Goal: Task Accomplishment & Management: Manage account settings

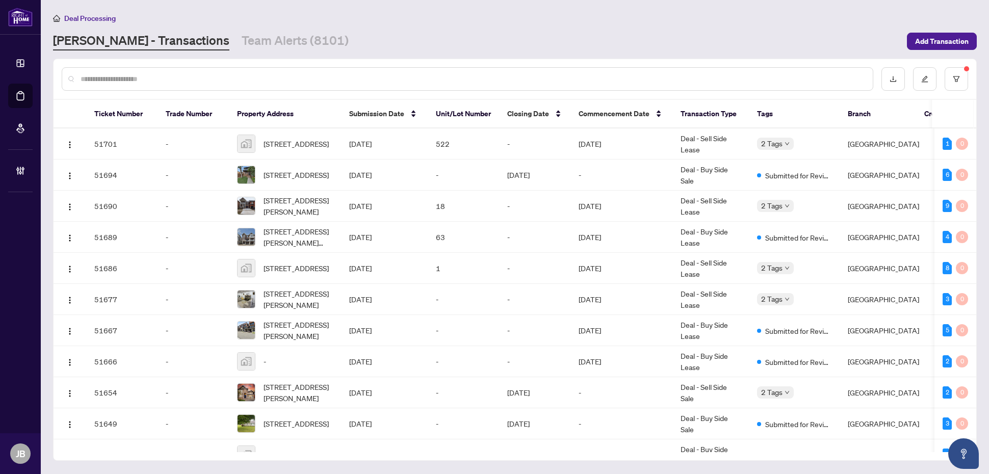
click at [279, 9] on main "Deal Processing RAHR - Transactions Team Alerts (8101) Add Transaction Ticket N…" at bounding box center [515, 237] width 948 height 474
click at [242, 44] on link "Team Alerts (8101)" at bounding box center [295, 41] width 107 height 18
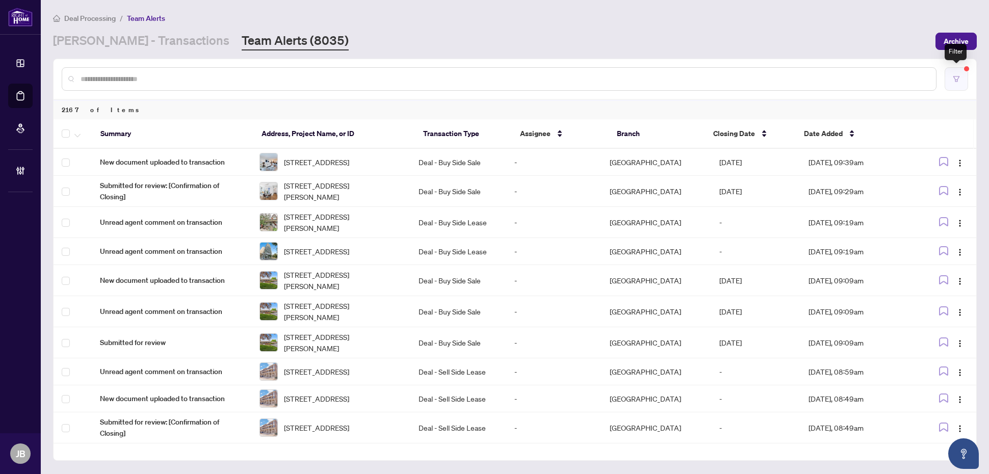
click at [960, 79] on icon "filter" at bounding box center [956, 78] width 7 height 7
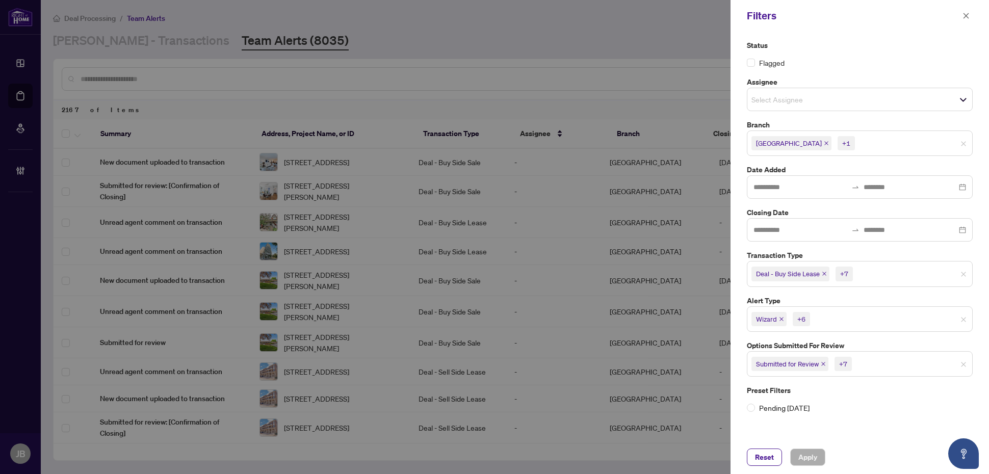
click at [873, 271] on input "search" at bounding box center [890, 274] width 71 height 12
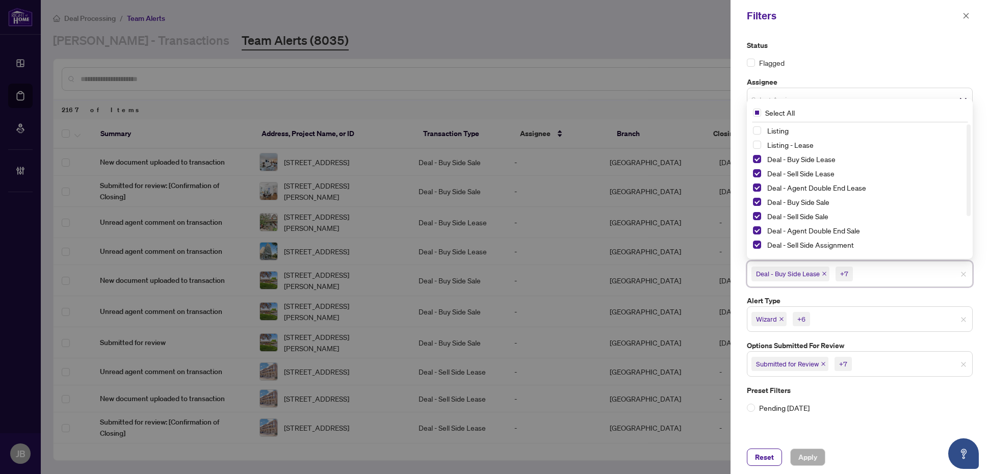
click at [844, 404] on div "Preset Filters Pending Today" at bounding box center [860, 399] width 226 height 29
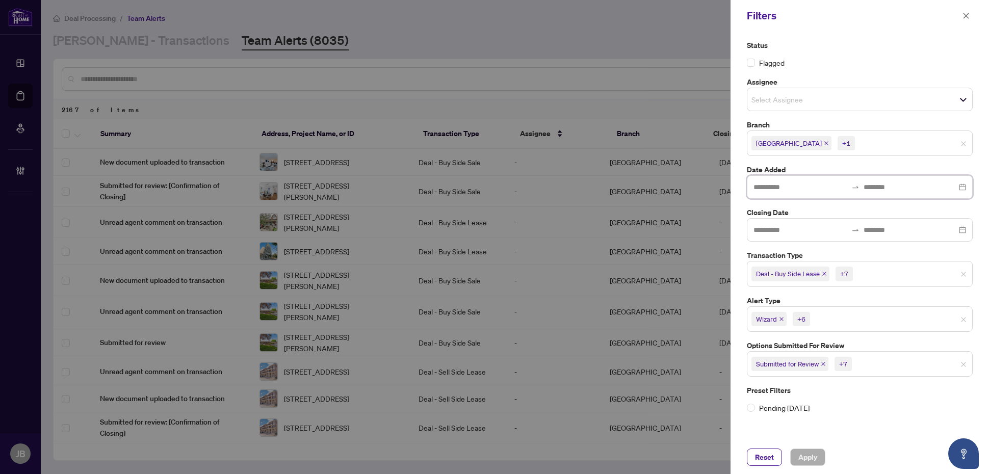
click at [843, 191] on input at bounding box center [801, 187] width 94 height 11
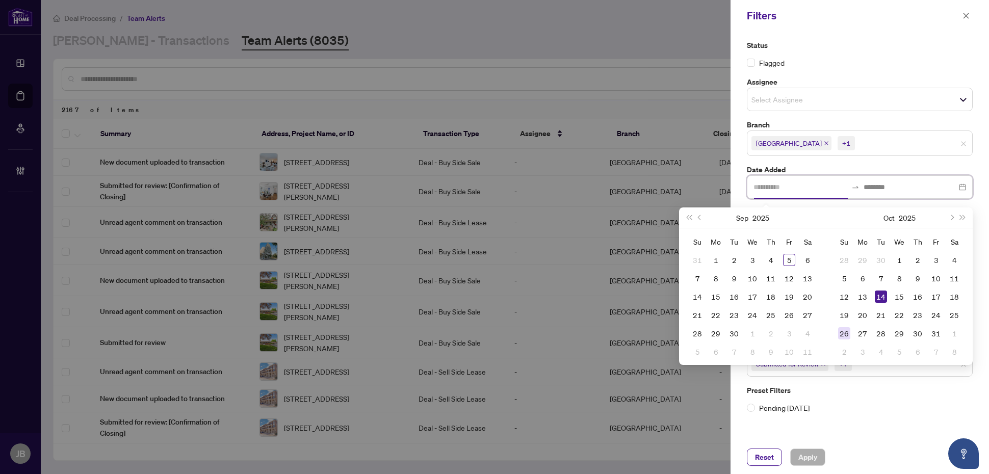
type input "**********"
click at [700, 217] on span "Previous month (PageUp)" at bounding box center [700, 217] width 5 height 5
type input "**********"
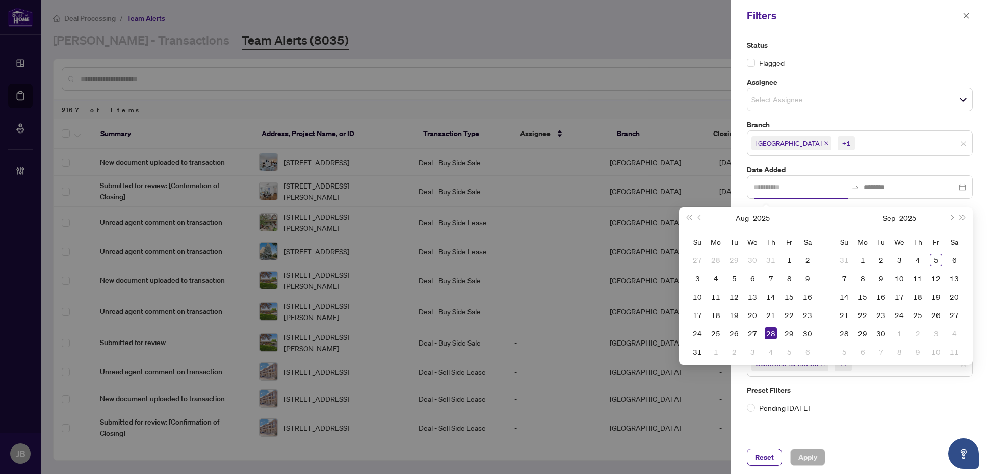
type input "**********"
click at [791, 260] on div "1" at bounding box center [789, 260] width 12 height 12
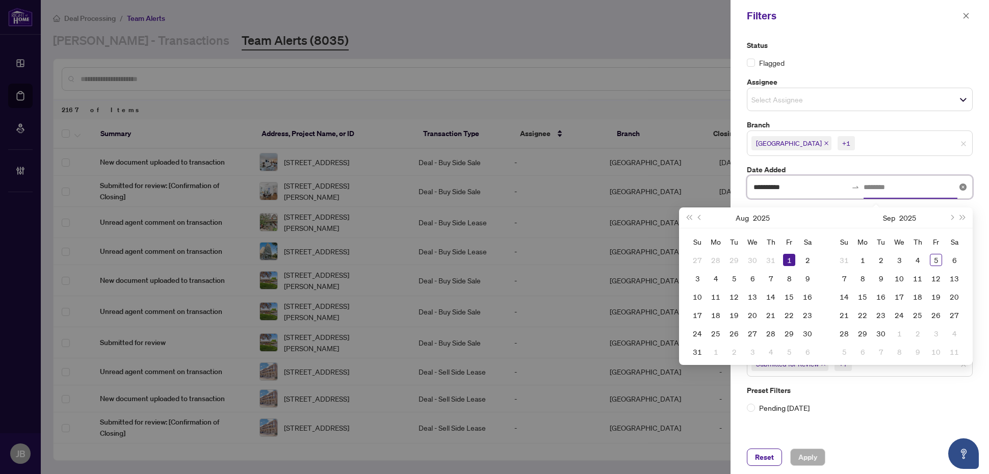
type input "**********"
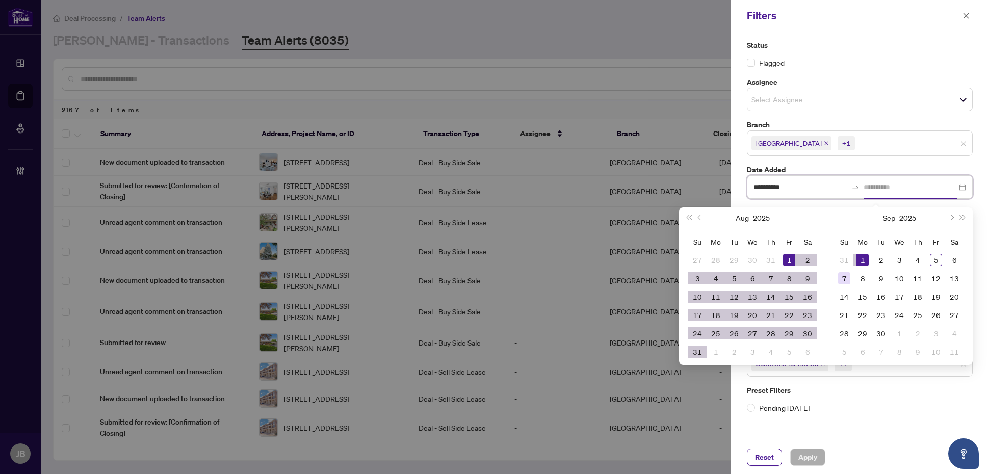
type input "**********"
click at [789, 315] on div "22" at bounding box center [789, 315] width 12 height 12
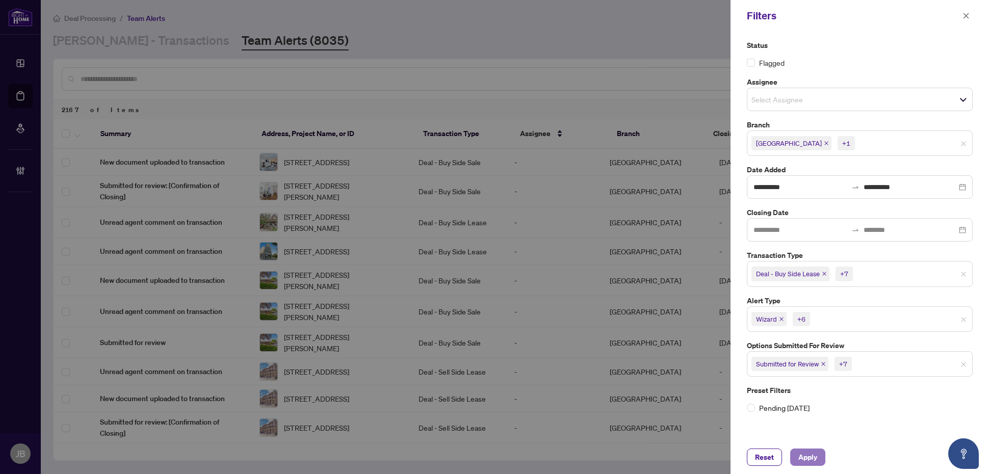
click at [809, 459] on span "Apply" at bounding box center [808, 457] width 19 height 16
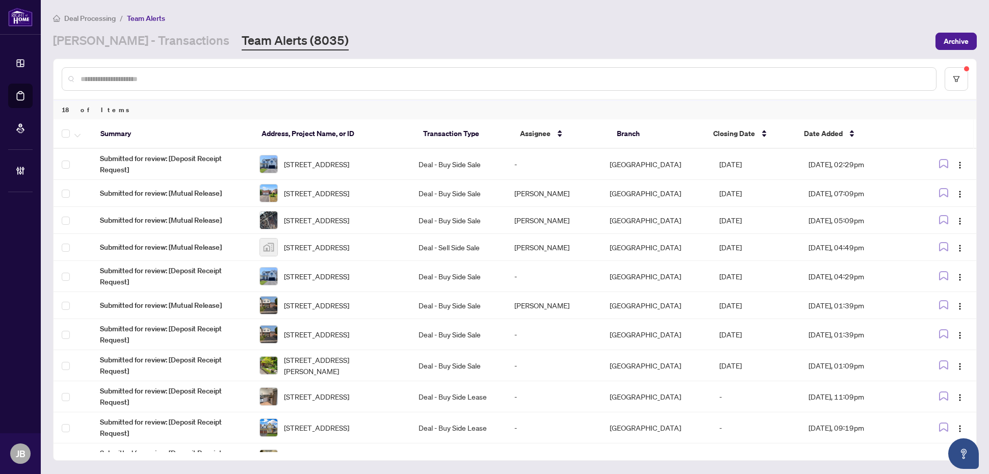
click at [210, 75] on input "text" at bounding box center [505, 78] width 848 height 11
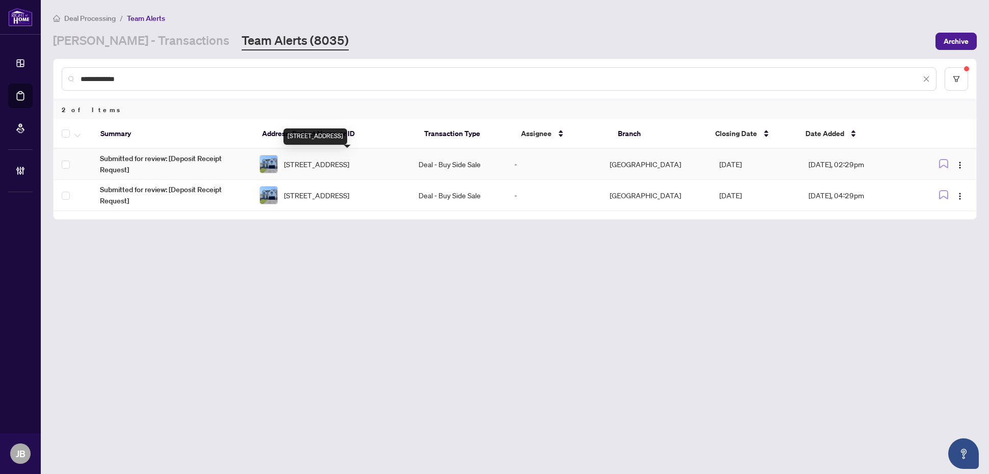
type input "**********"
click at [334, 159] on span "1315 Richmond Road, Burlington, ON L7S 1K5, Canada" at bounding box center [316, 164] width 65 height 11
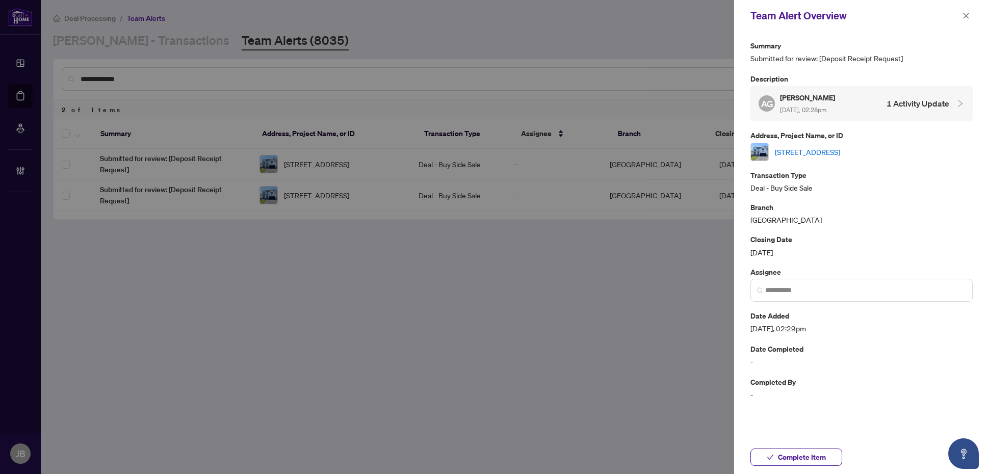
click at [840, 153] on link "1315 Richmond Road, Burlington, ON L7S 1K5, Canada" at bounding box center [807, 151] width 65 height 11
click at [966, 13] on icon "close" at bounding box center [966, 15] width 7 height 7
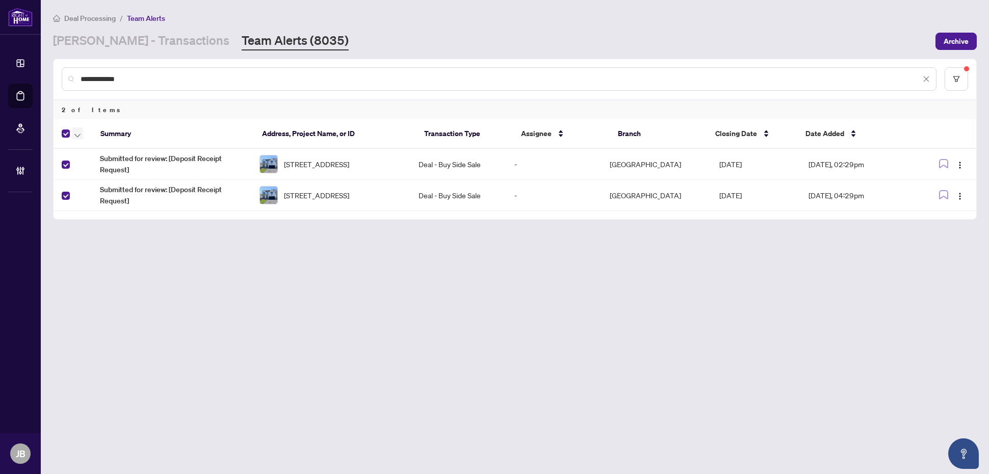
click at [78, 134] on icon "button" at bounding box center [77, 136] width 6 height 4
click at [116, 215] on span "Complete Item" at bounding box center [112, 215] width 64 height 11
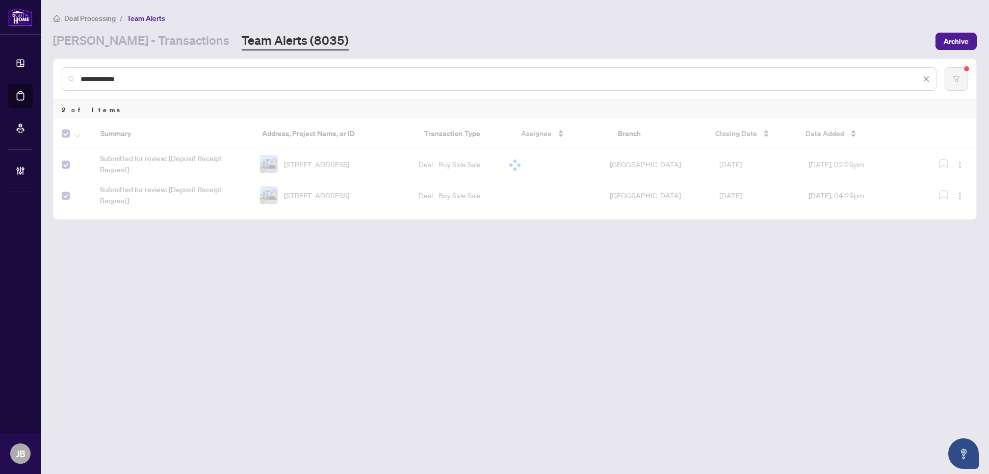
drag, startPoint x: 134, startPoint y: 80, endPoint x: 72, endPoint y: 74, distance: 62.5
click at [72, 74] on div "**********" at bounding box center [499, 78] width 875 height 23
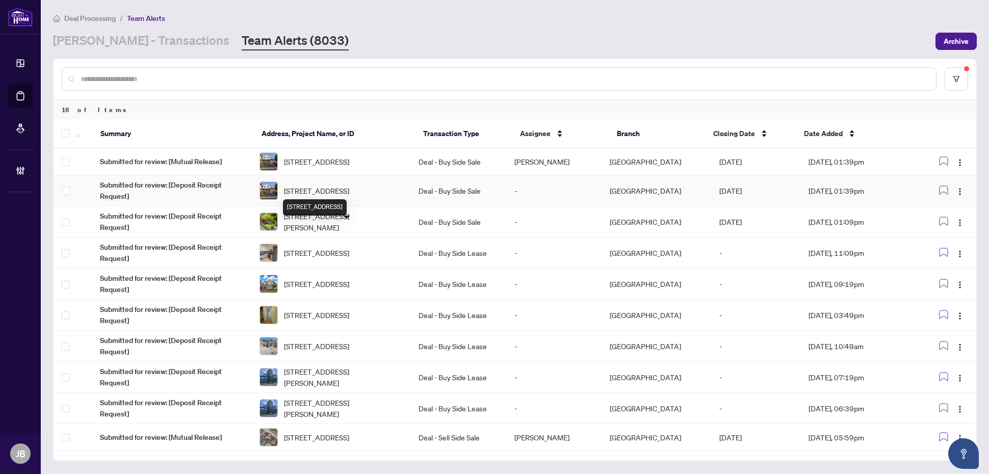
scroll to position [4, 0]
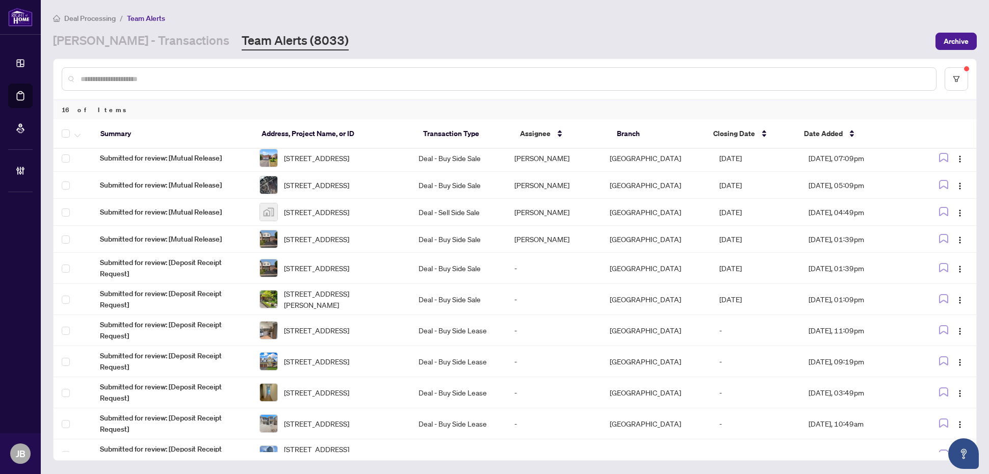
click at [136, 75] on input "text" at bounding box center [505, 78] width 848 height 11
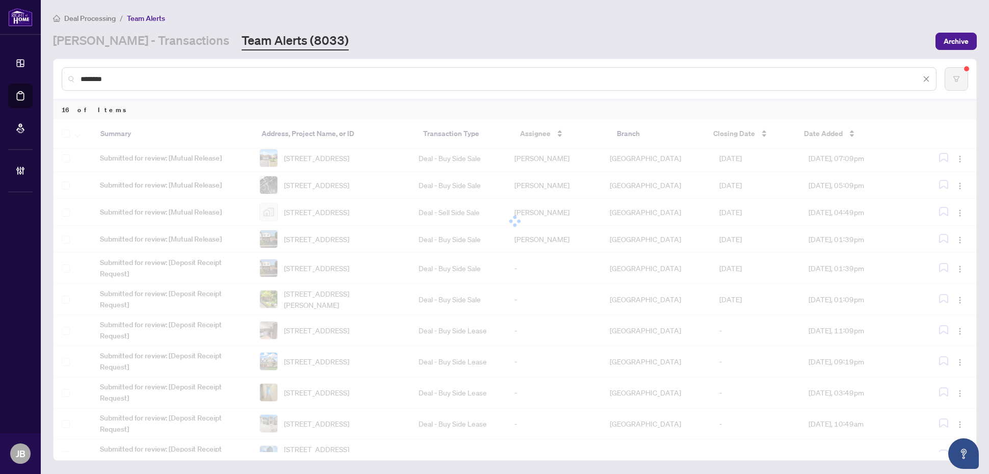
scroll to position [0, 0]
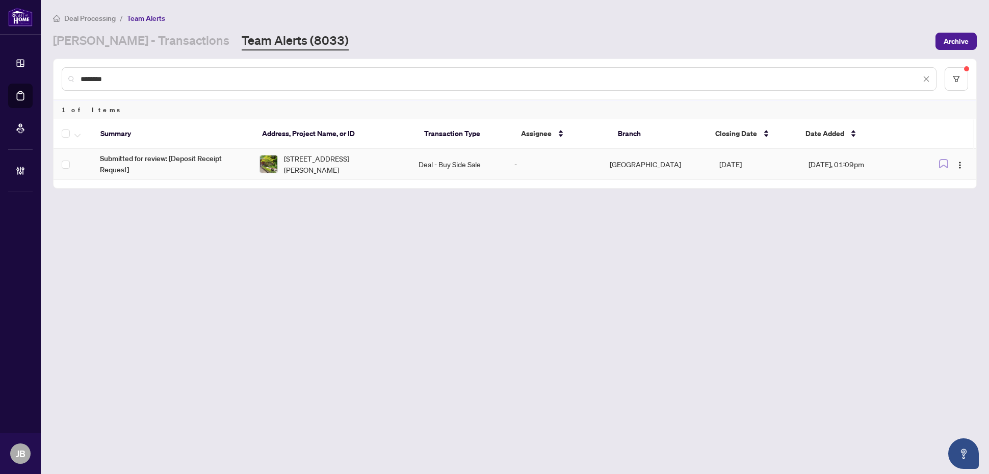
type input "********"
click at [428, 162] on td "Deal - Buy Side Sale" at bounding box center [459, 164] width 96 height 31
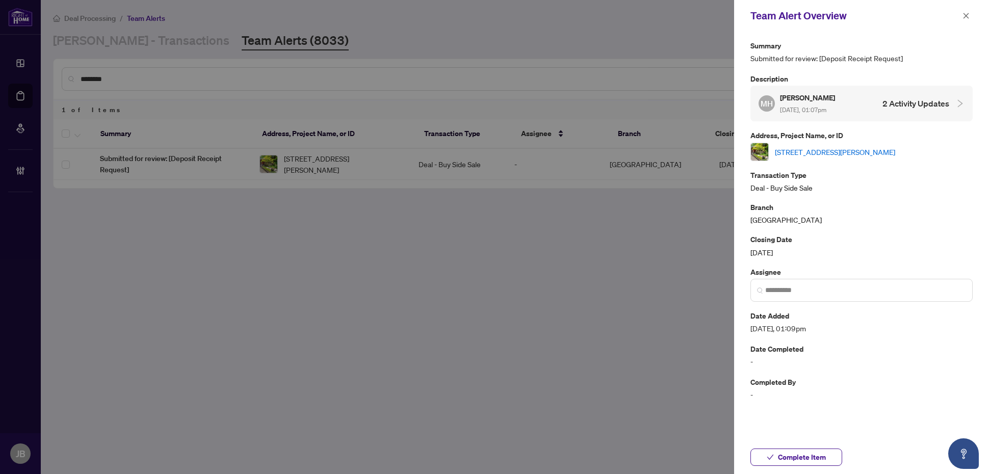
click at [895, 152] on link "16 Halford Ave, Toronto, Ontario M6S 4E9, Canada" at bounding box center [835, 151] width 120 height 11
click at [969, 13] on icon "close" at bounding box center [966, 15] width 7 height 7
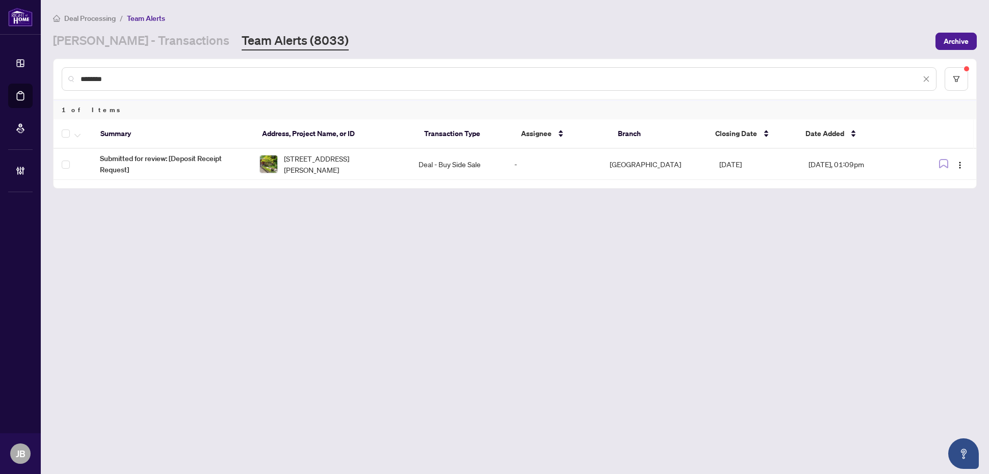
drag, startPoint x: 125, startPoint y: 74, endPoint x: 61, endPoint y: 75, distance: 64.3
click at [62, 75] on div "********" at bounding box center [499, 78] width 875 height 23
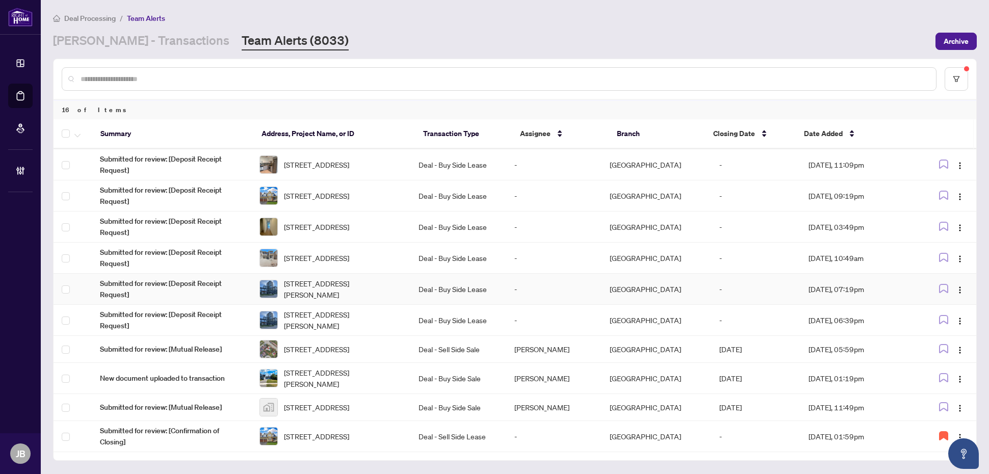
scroll to position [195, 0]
click at [961, 76] on button "button" at bounding box center [956, 78] width 23 height 23
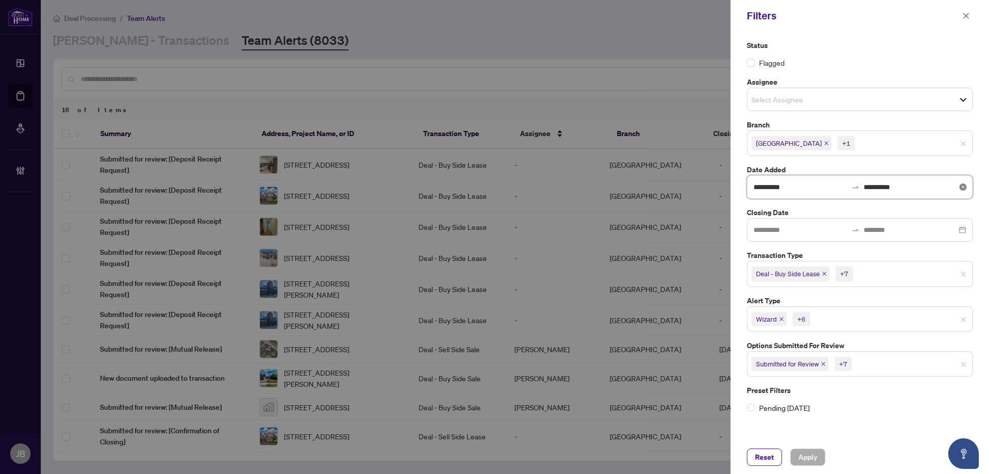
click at [797, 189] on input "**********" at bounding box center [801, 187] width 94 height 11
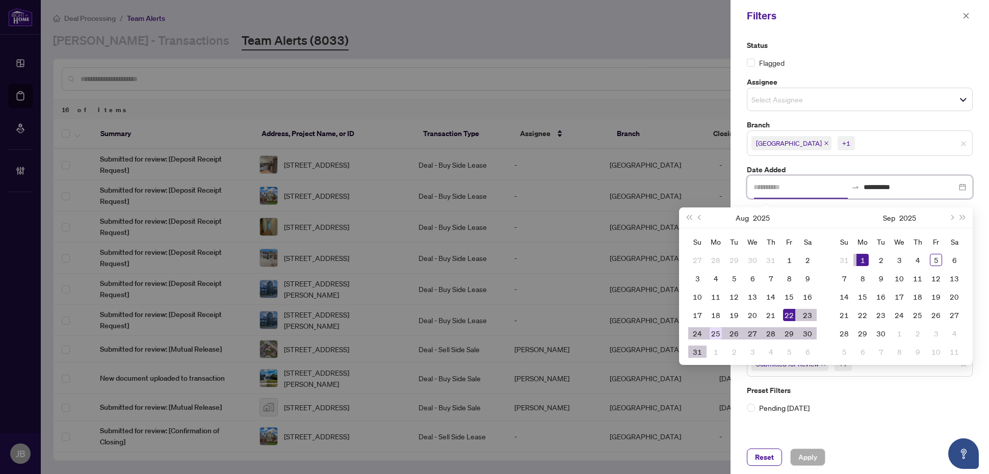
type input "**********"
click at [716, 335] on div "25" at bounding box center [716, 333] width 12 height 12
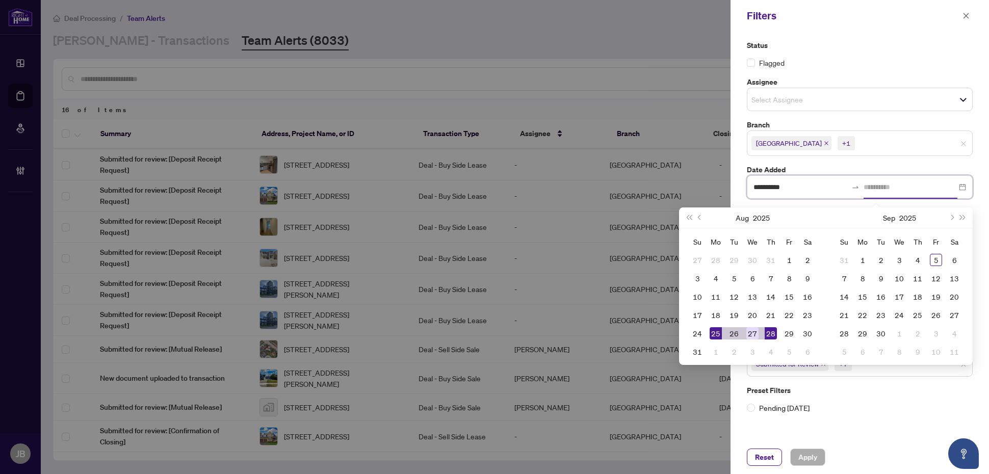
type input "**********"
click at [756, 334] on div "27" at bounding box center [753, 333] width 12 height 12
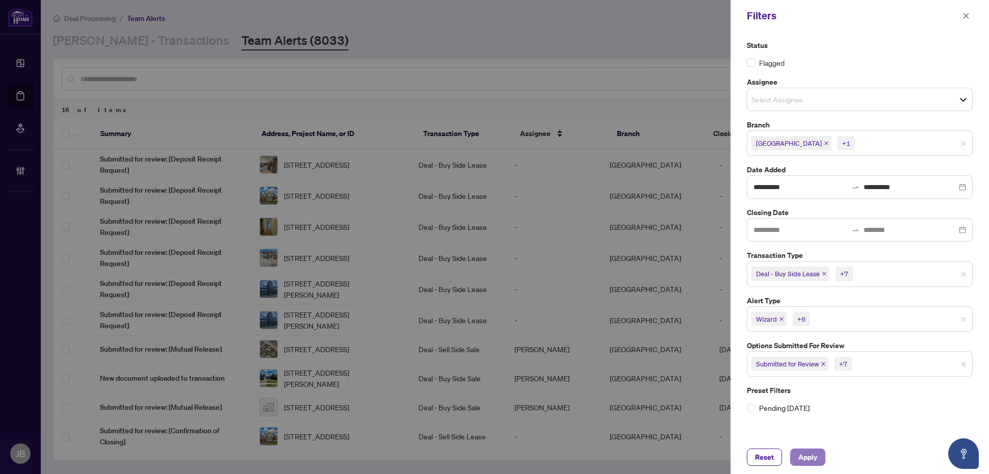
click at [810, 455] on span "Apply" at bounding box center [808, 457] width 19 height 16
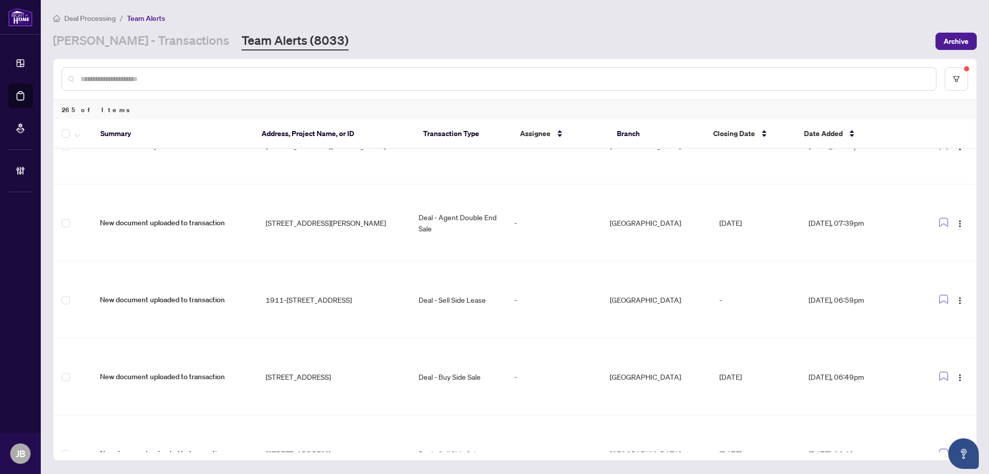
scroll to position [0, 0]
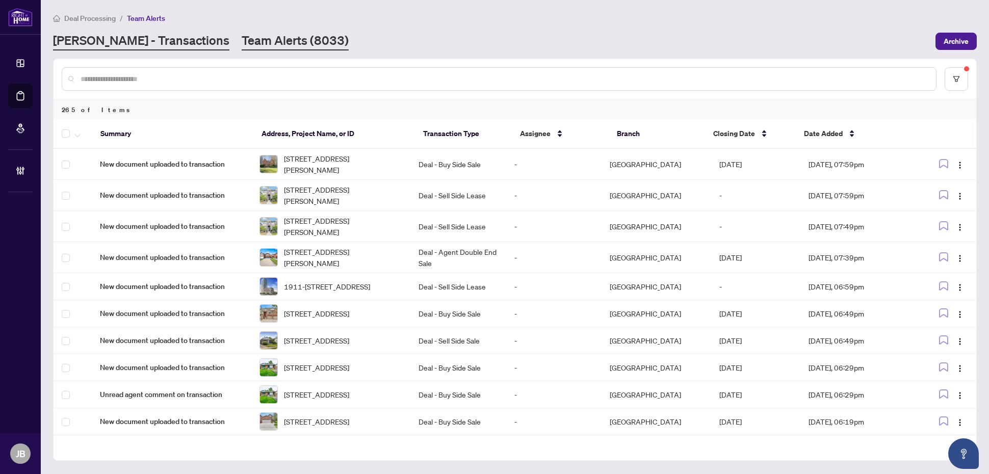
click at [154, 41] on link "RAHR - Transactions" at bounding box center [141, 41] width 176 height 18
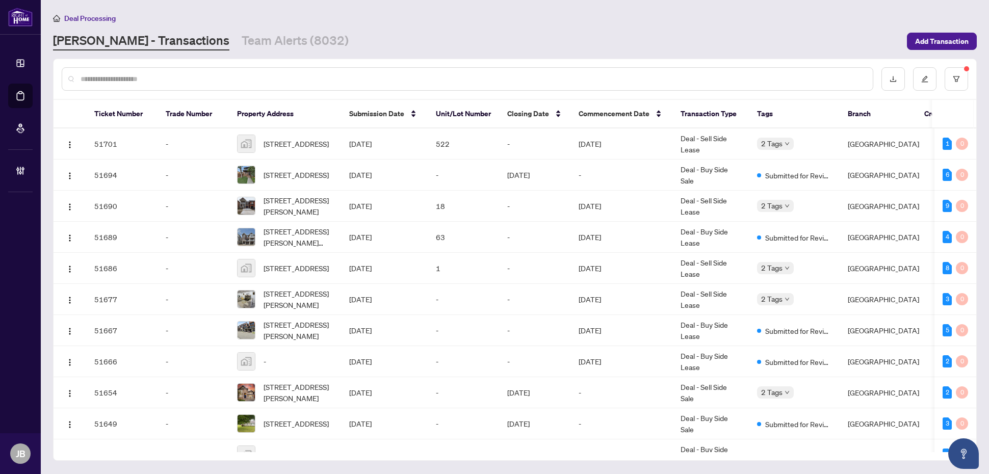
click at [319, 21] on div "Deal Processing" at bounding box center [515, 18] width 924 height 12
click at [300, 75] on input "text" at bounding box center [473, 78] width 784 height 11
click at [960, 78] on icon "filter" at bounding box center [956, 78] width 7 height 7
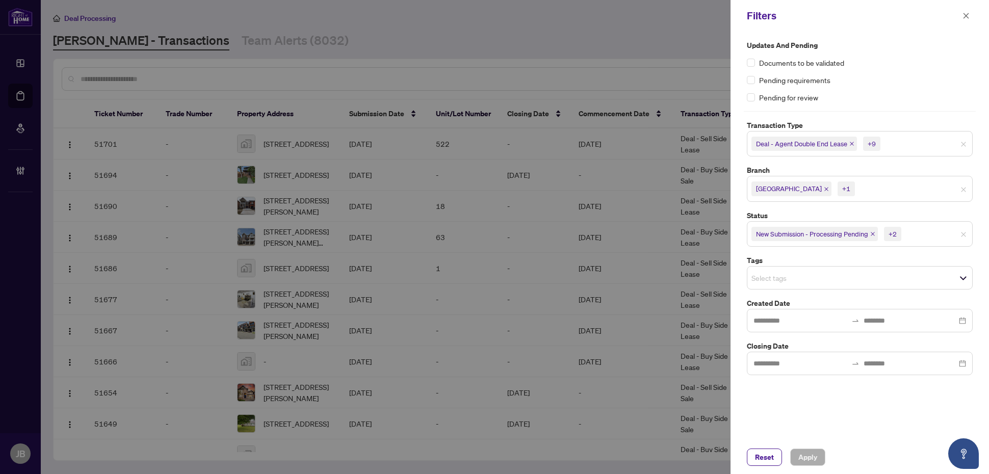
click at [939, 240] on input "search" at bounding box center [939, 234] width 71 height 12
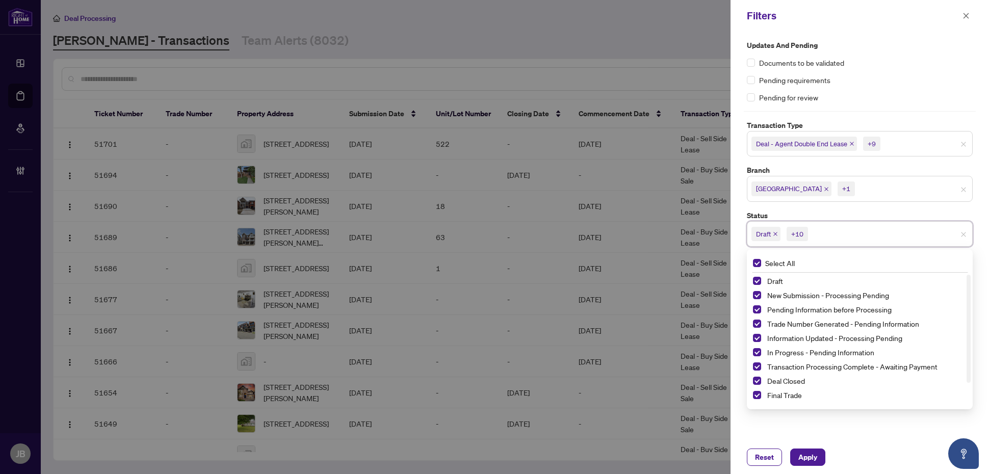
click at [876, 187] on input "search" at bounding box center [892, 189] width 71 height 12
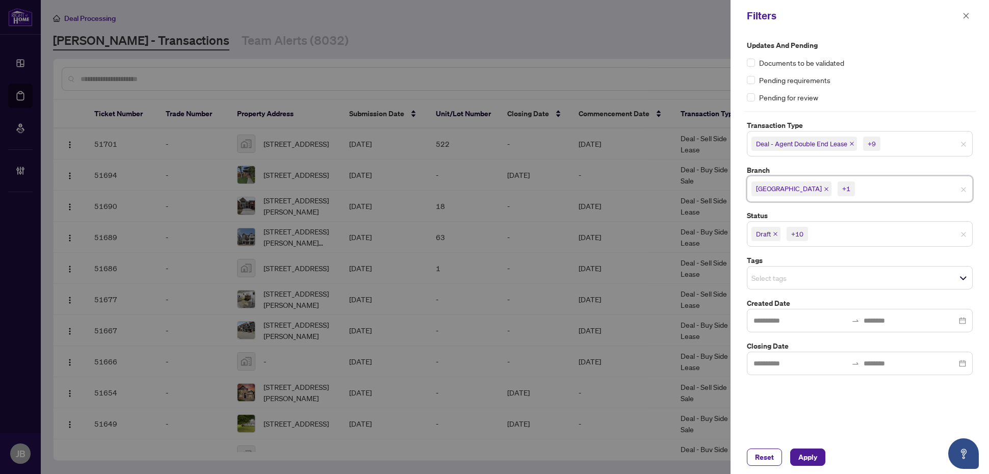
click at [910, 144] on input "search" at bounding box center [918, 144] width 71 height 12
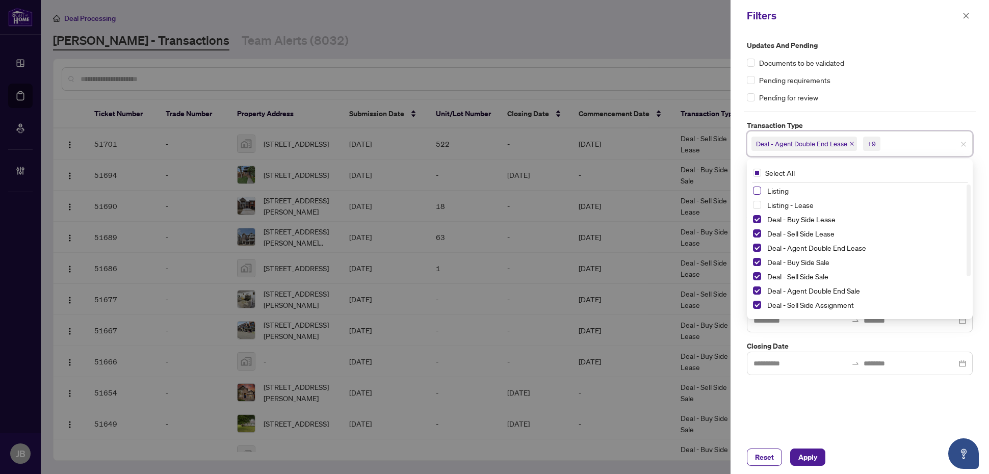
click at [758, 190] on span "Select Listing" at bounding box center [757, 191] width 8 height 8
click at [758, 204] on span "Select Listing - Lease" at bounding box center [757, 205] width 8 height 8
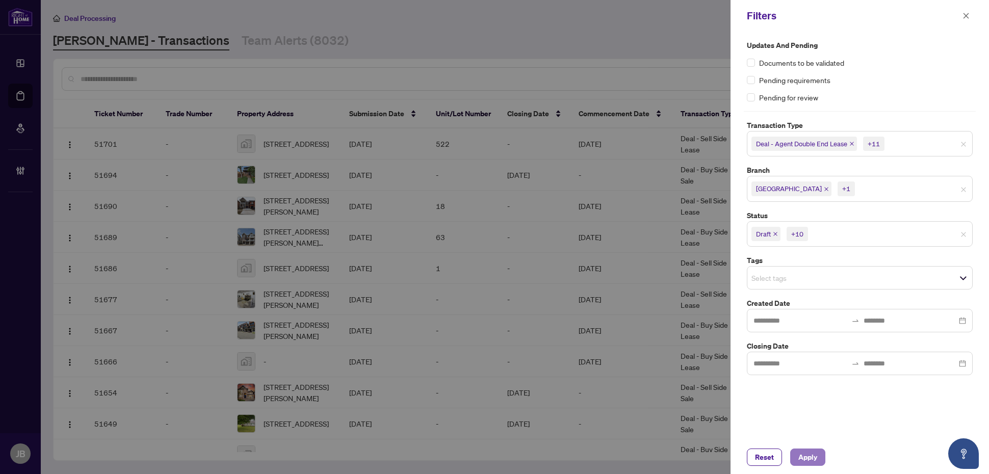
click at [809, 460] on span "Apply" at bounding box center [808, 457] width 19 height 16
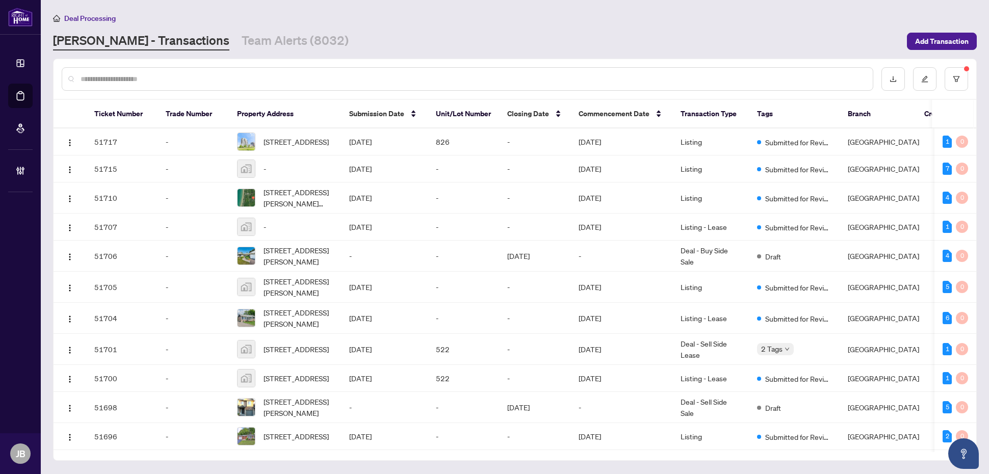
click at [289, 76] on input "text" at bounding box center [473, 78] width 784 height 11
paste input "*******"
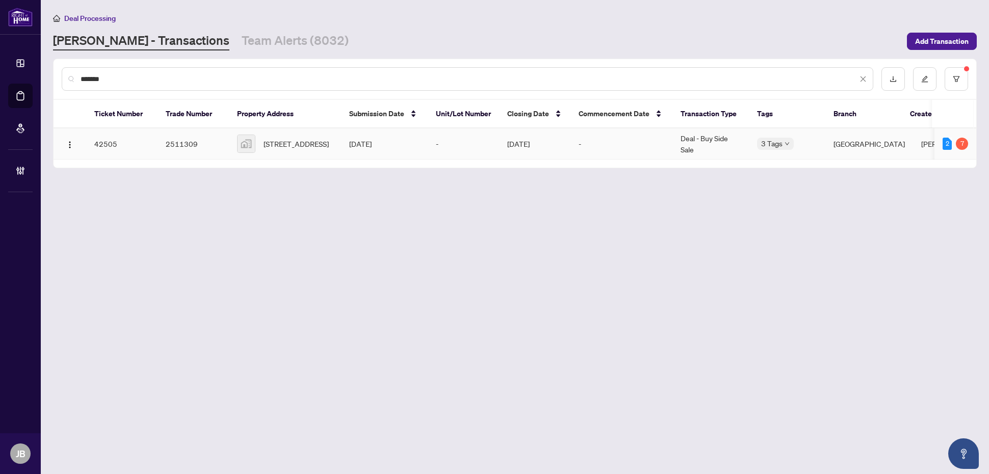
type input "*******"
click at [294, 145] on span "192 Dartmoor Crescent, Waterloo, ON N2K 3S8, Canada" at bounding box center [296, 143] width 65 height 11
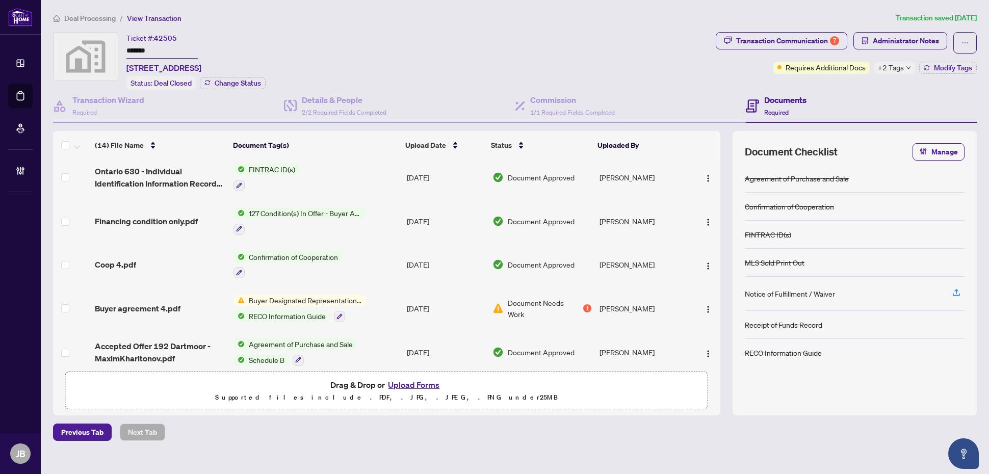
scroll to position [394, 0]
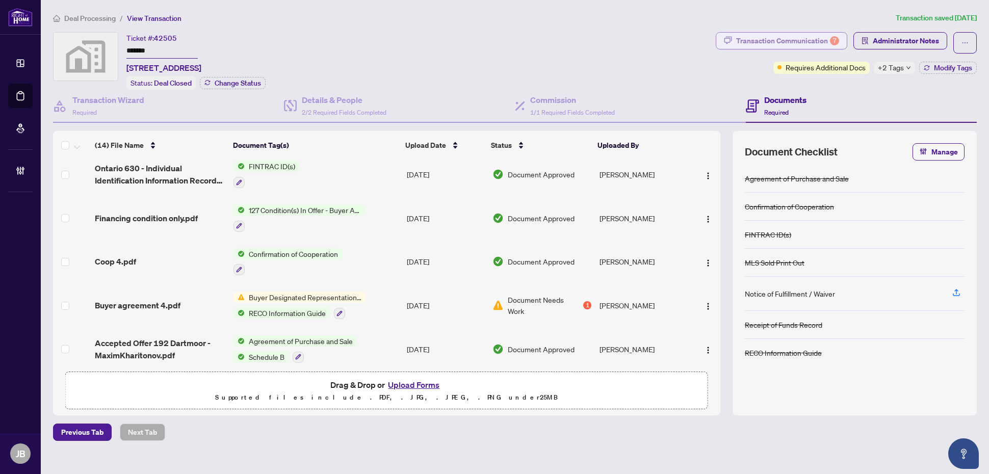
click at [818, 42] on div "Transaction Communication 7" at bounding box center [787, 41] width 103 height 16
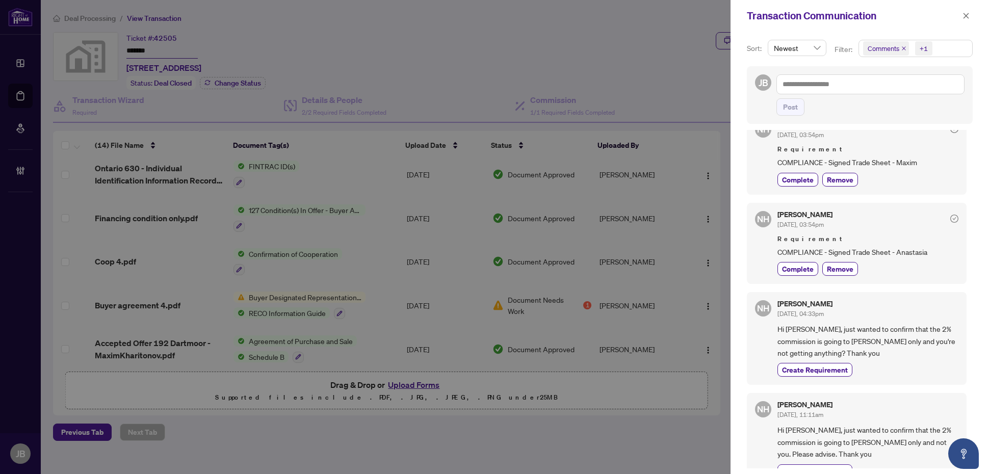
scroll to position [0, 0]
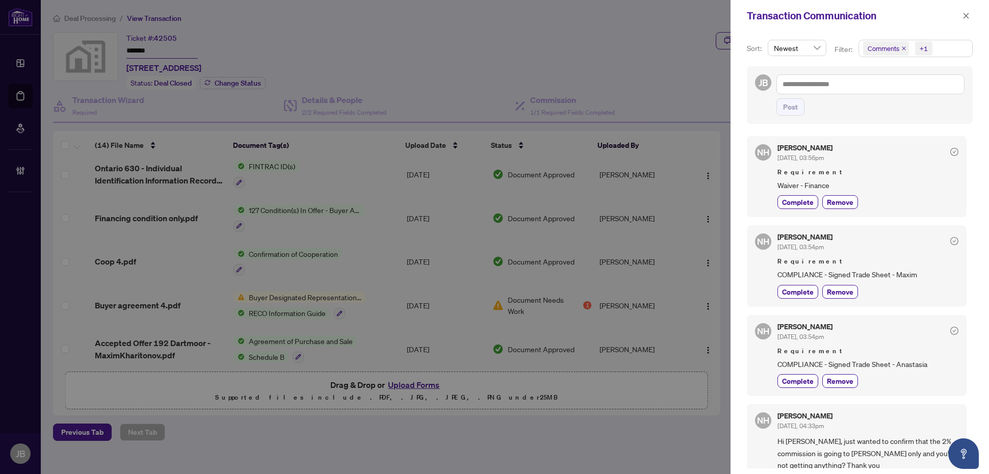
click at [949, 50] on span "Comments +1" at bounding box center [915, 48] width 113 height 16
click at [865, 92] on span "Select Comments" at bounding box center [869, 91] width 8 height 8
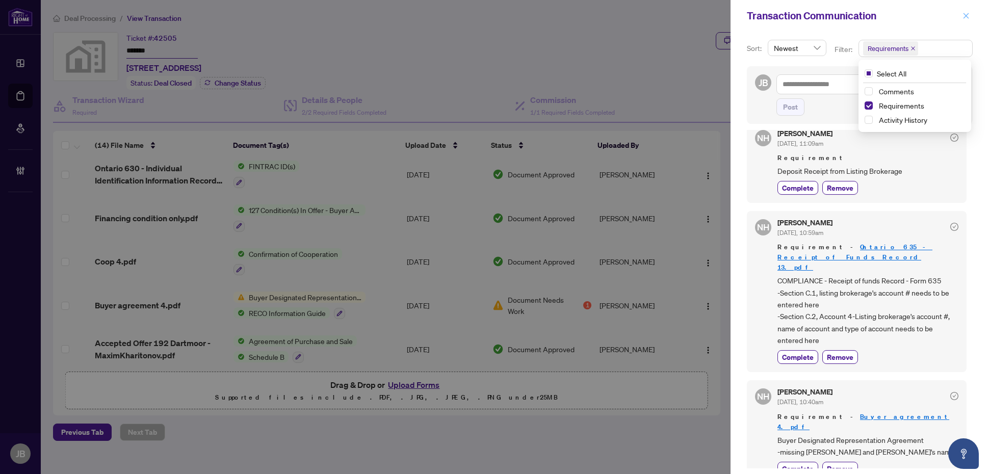
click at [964, 12] on icon "close" at bounding box center [966, 15] width 7 height 7
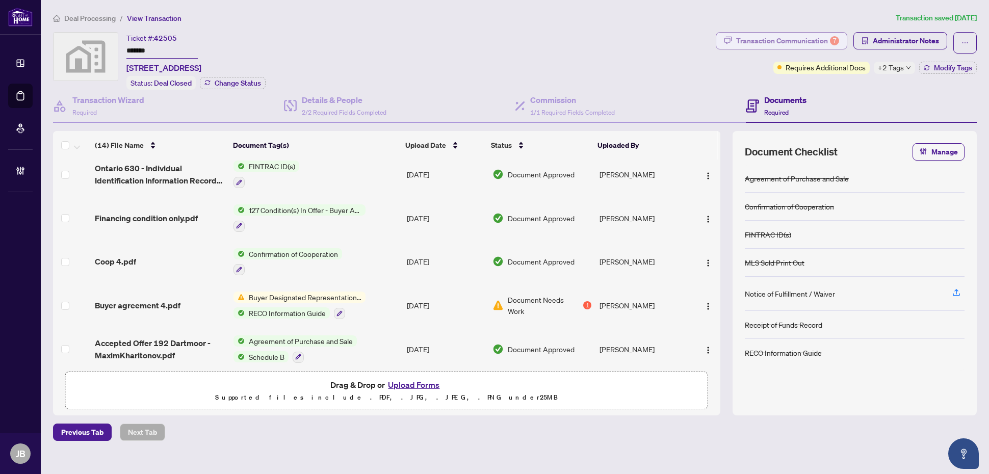
click at [788, 33] on div "Transaction Communication 7" at bounding box center [787, 41] width 103 height 16
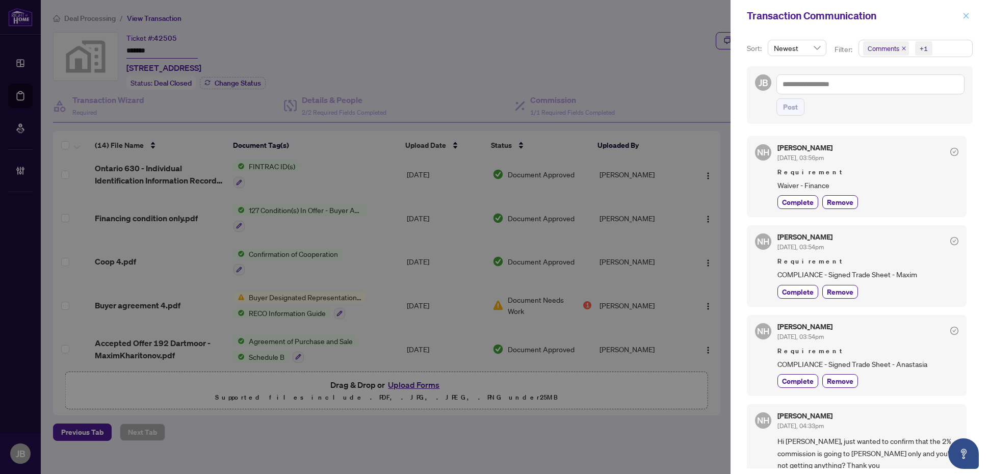
click at [969, 16] on icon "close" at bounding box center [966, 15] width 7 height 7
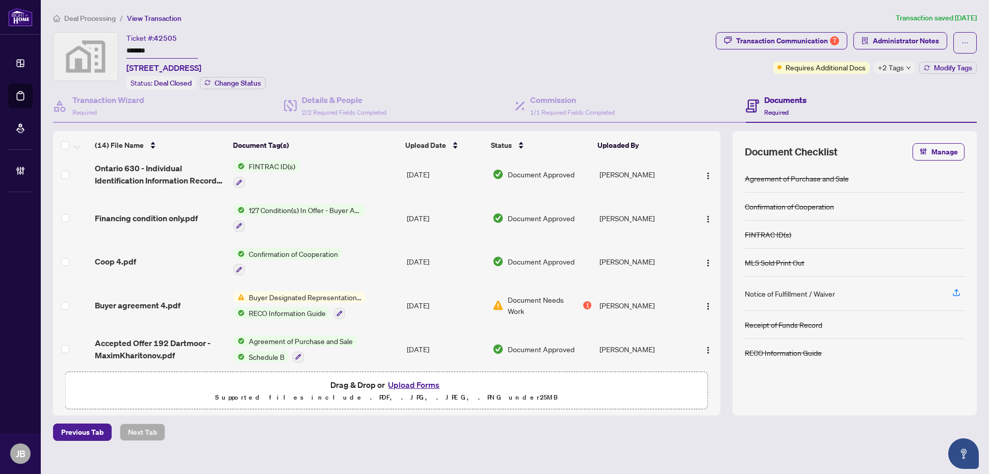
click at [254, 426] on div "Previous Tab Next Tab" at bounding box center [515, 432] width 924 height 17
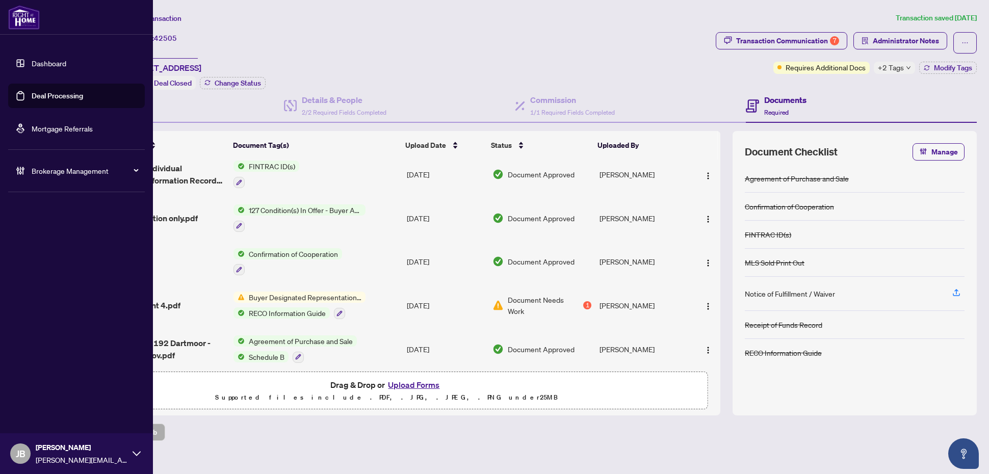
drag, startPoint x: 14, startPoint y: 90, endPoint x: 69, endPoint y: 100, distance: 56.0
click at [32, 91] on link "Deal Processing" at bounding box center [58, 95] width 52 height 9
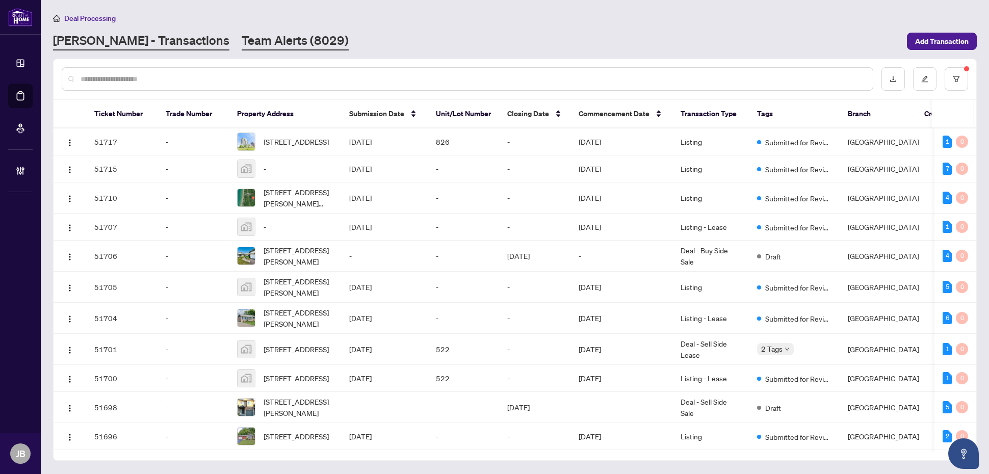
click at [242, 45] on link "Team Alerts (8029)" at bounding box center [295, 41] width 107 height 18
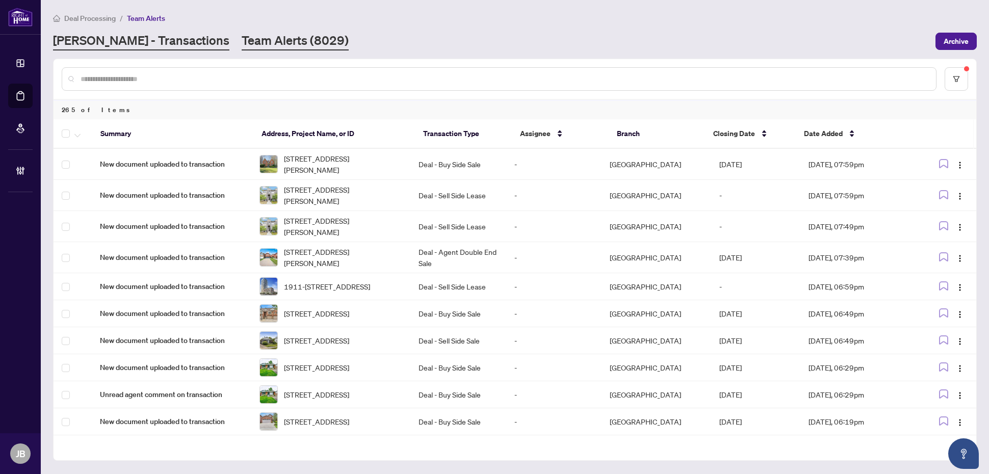
click at [135, 45] on link "RAHR - Transactions" at bounding box center [141, 41] width 176 height 18
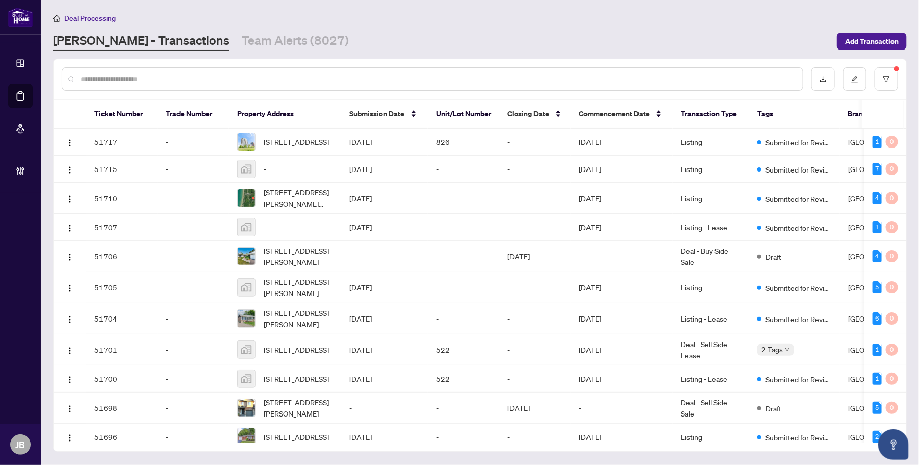
click at [580, 32] on div "RAHR - Transactions Team Alerts (8027)" at bounding box center [442, 41] width 778 height 18
click at [239, 75] on input "text" at bounding box center [438, 78] width 714 height 11
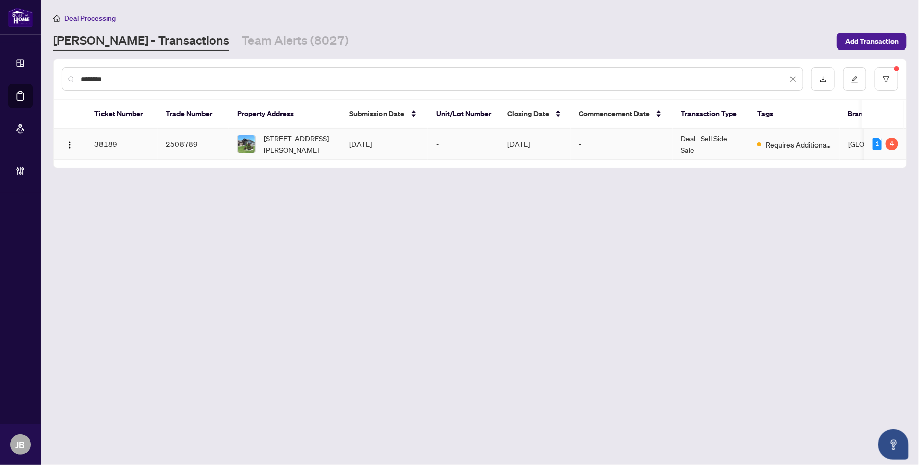
type input "********"
click at [281, 139] on span "48 Nicholas Dr, St. Catharines, Ontario L2C 4C5, Canada" at bounding box center [298, 144] width 69 height 22
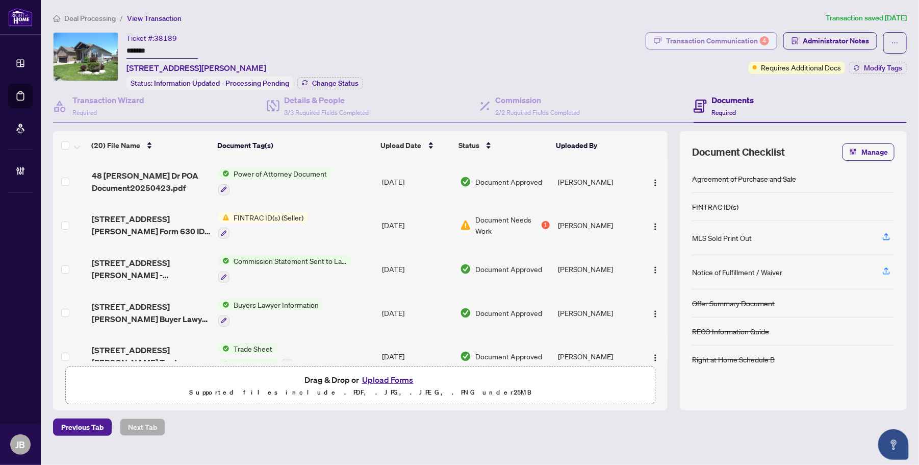
click at [756, 39] on div "Transaction Communication 4" at bounding box center [717, 41] width 103 height 16
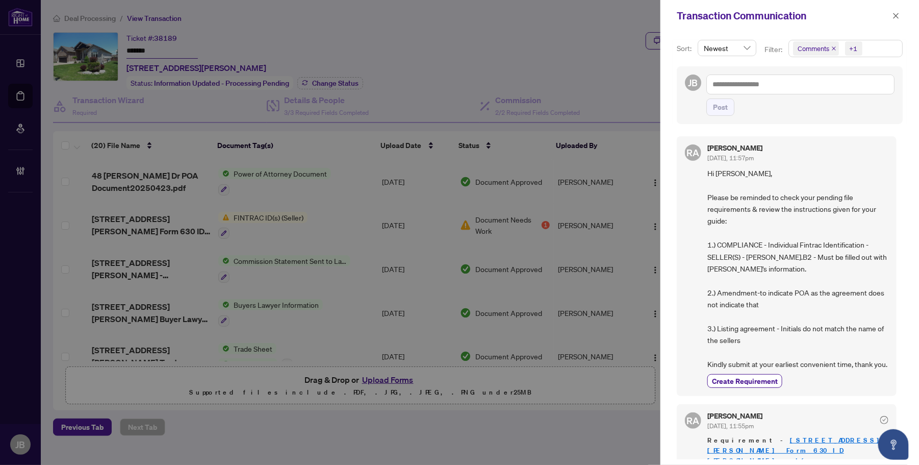
click at [895, 48] on span "Comments +1" at bounding box center [845, 48] width 113 height 16
click at [800, 89] on span "Select Comments" at bounding box center [798, 91] width 8 height 8
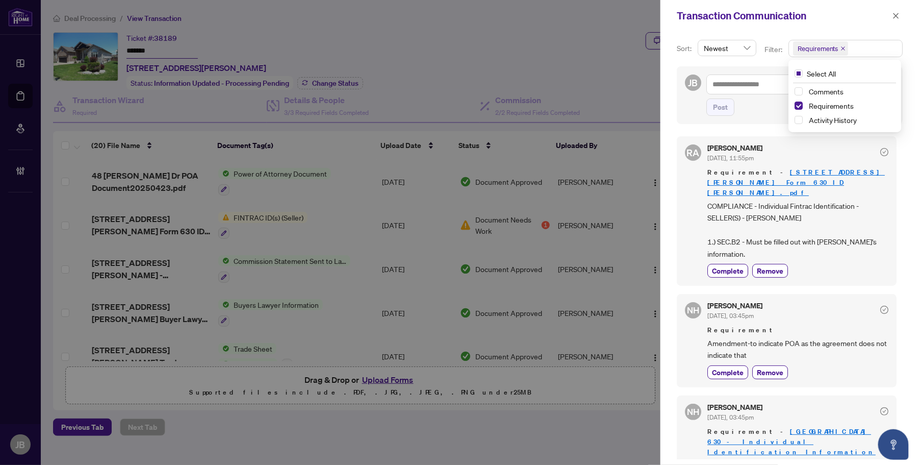
click at [671, 110] on div "Sort: Newest Filter: Requirements Select All Comments Requirements Activity His…" at bounding box center [789, 248] width 259 height 433
drag, startPoint x: 896, startPoint y: 14, endPoint x: 885, endPoint y: 19, distance: 12.3
click at [896, 14] on icon "close" at bounding box center [896, 16] width 6 height 6
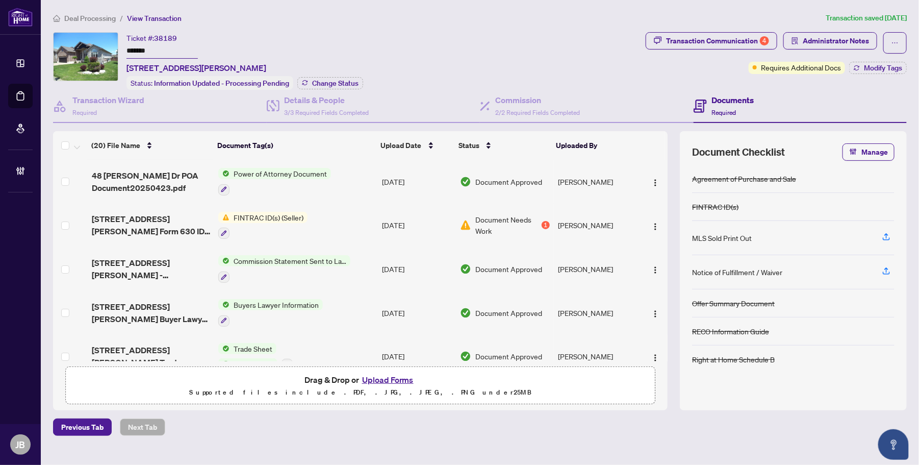
click at [485, 182] on span "Document Approved" at bounding box center [508, 181] width 67 height 11
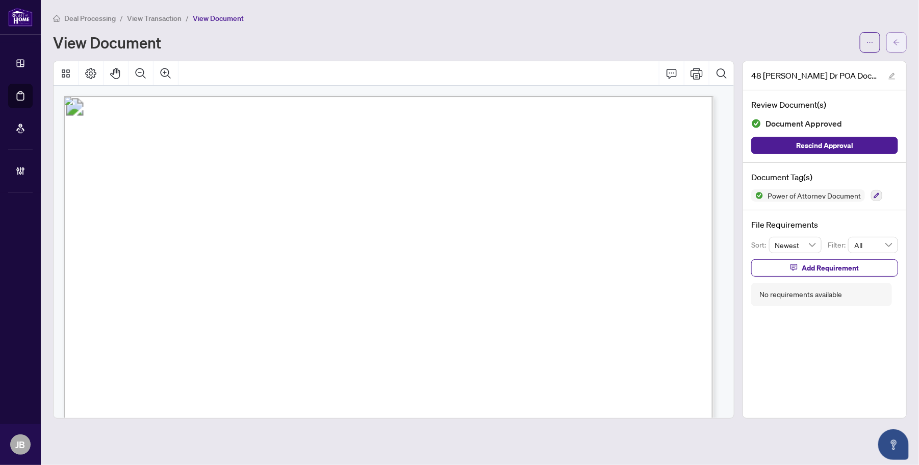
click at [897, 46] on span "button" at bounding box center [896, 42] width 7 height 16
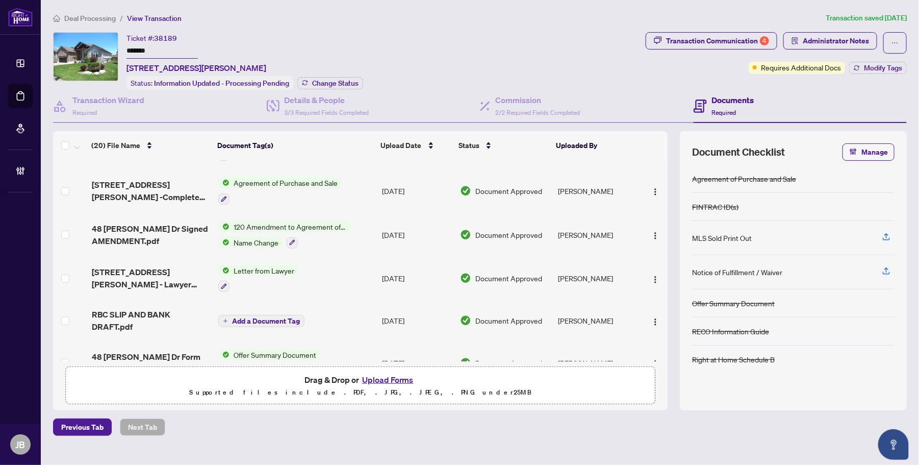
scroll to position [446, 0]
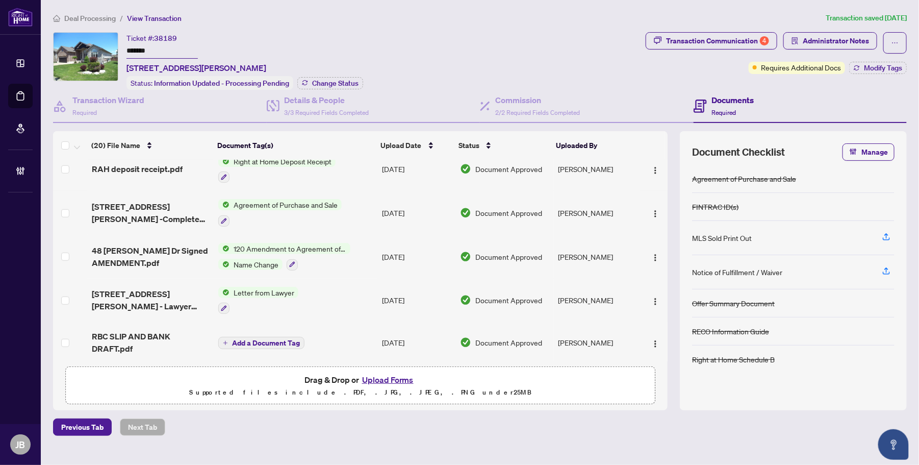
click at [491, 207] on span "Document Approved" at bounding box center [508, 212] width 67 height 11
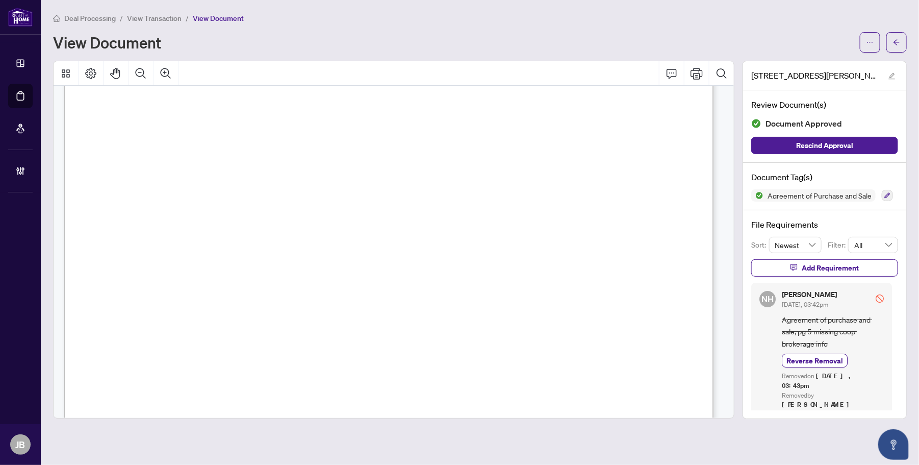
scroll to position [3761, 0]
click at [895, 44] on icon "arrow-left" at bounding box center [896, 42] width 7 height 7
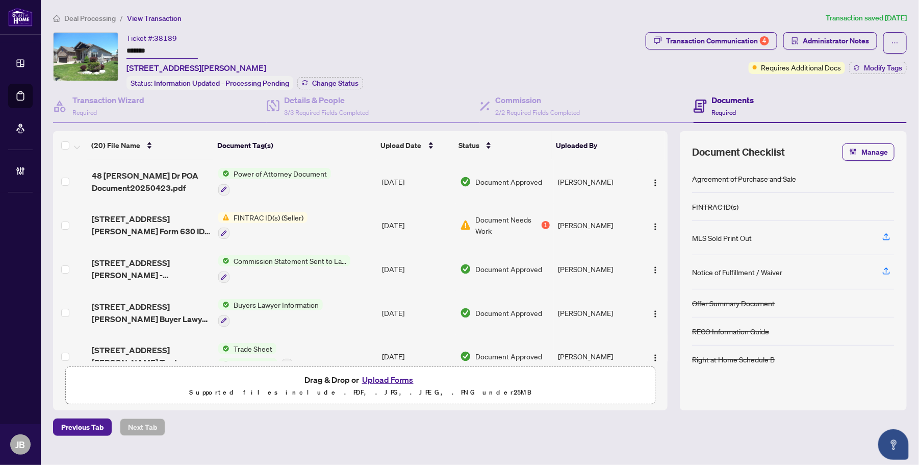
click at [516, 216] on span "Document Needs Work" at bounding box center [507, 225] width 64 height 22
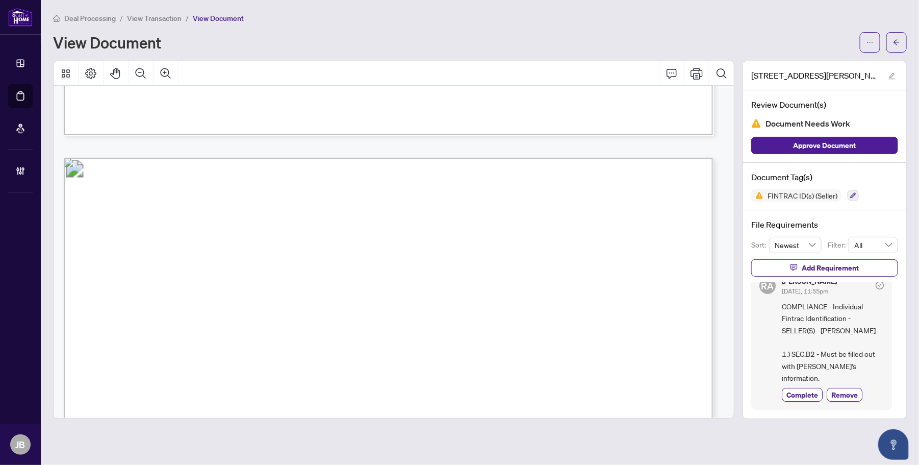
scroll to position [637, 0]
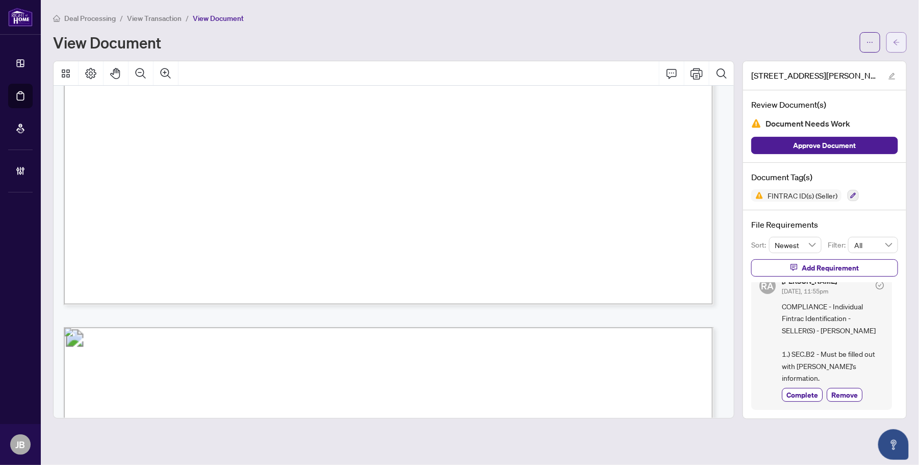
click at [896, 42] on icon "arrow-left" at bounding box center [896, 42] width 6 height 6
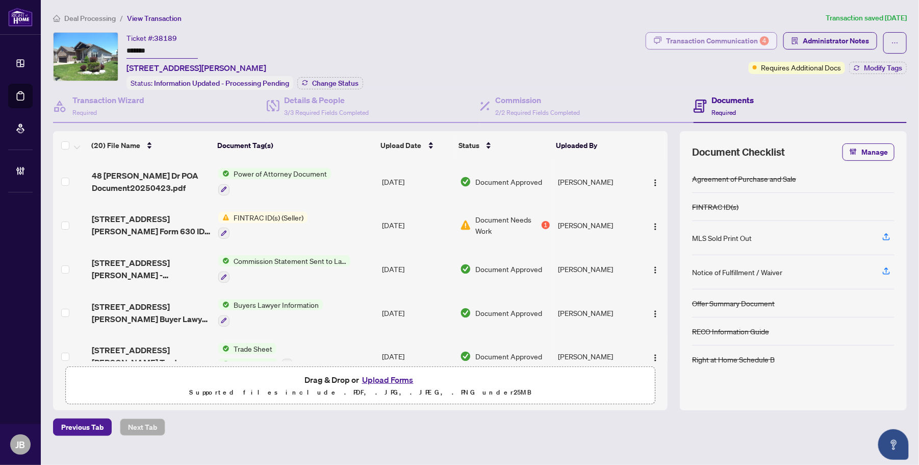
click at [726, 41] on div "Transaction Communication 4" at bounding box center [717, 41] width 103 height 16
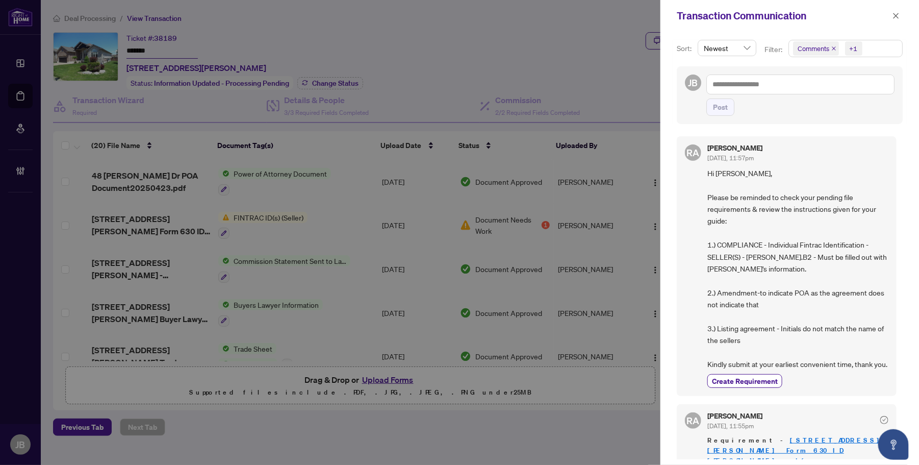
click at [890, 54] on span "Comments +1" at bounding box center [845, 48] width 113 height 16
click at [814, 15] on div "Transaction Communication" at bounding box center [783, 15] width 213 height 15
drag, startPoint x: 289, startPoint y: 445, endPoint x: 448, endPoint y: 377, distance: 172.5
click at [289, 445] on div at bounding box center [459, 232] width 919 height 465
click at [891, 47] on span "Comments +1" at bounding box center [845, 48] width 113 height 16
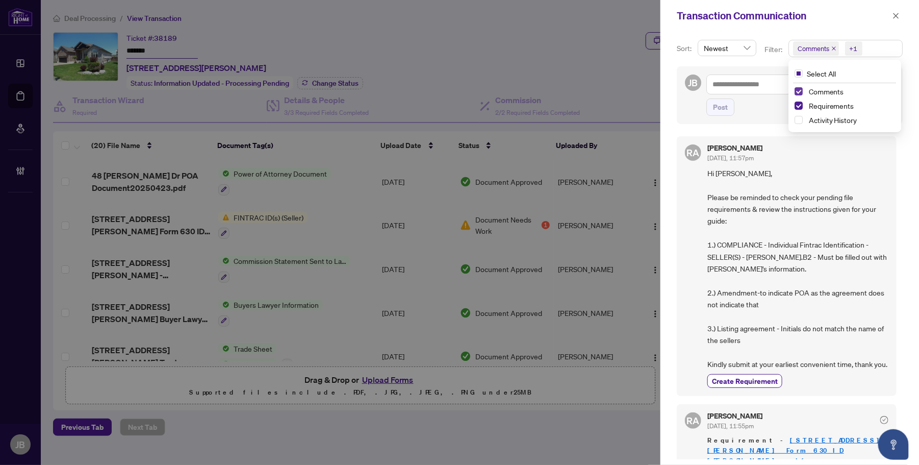
click at [798, 88] on span "Select Comments" at bounding box center [798, 91] width 8 height 8
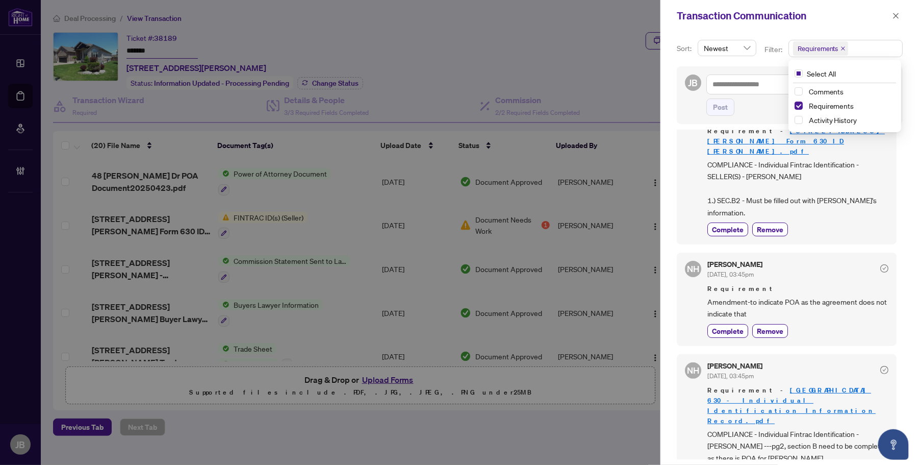
scroll to position [64, 0]
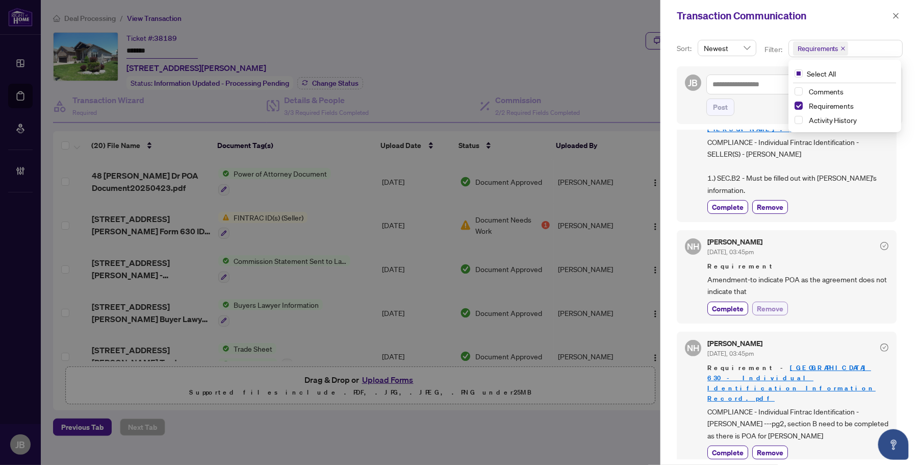
click at [764, 303] on span "Remove" at bounding box center [770, 308] width 27 height 11
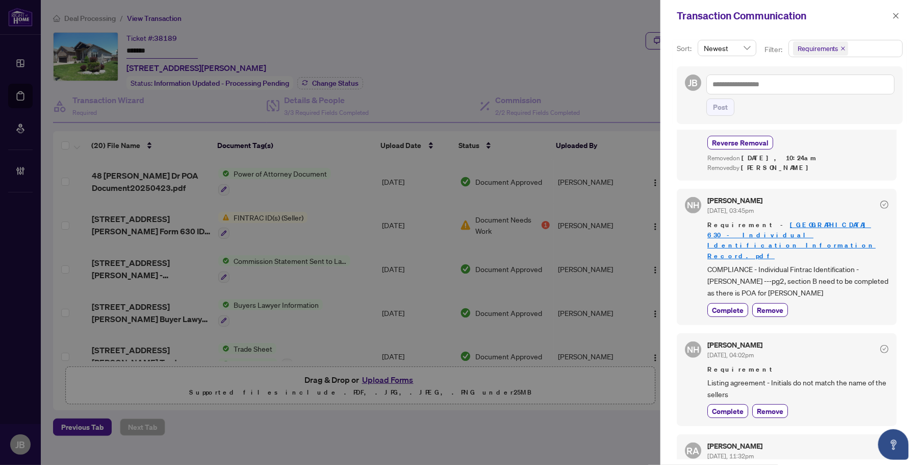
scroll to position [255, 0]
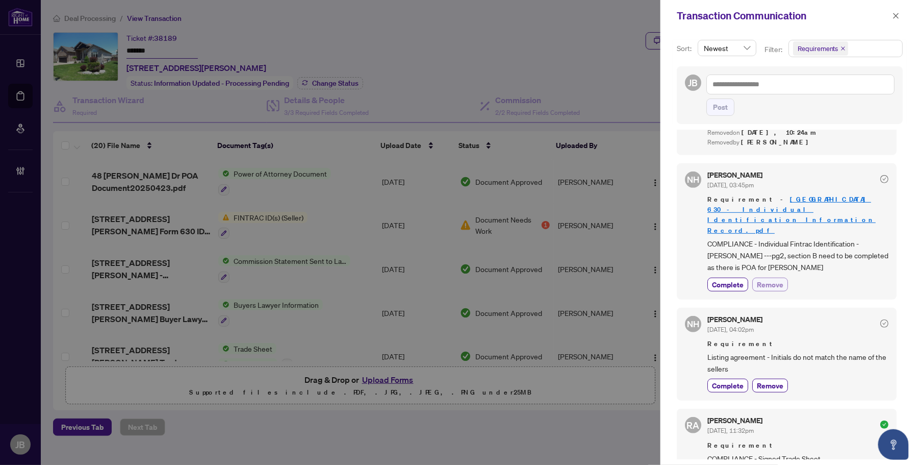
click at [778, 279] on span "Remove" at bounding box center [770, 284] width 27 height 11
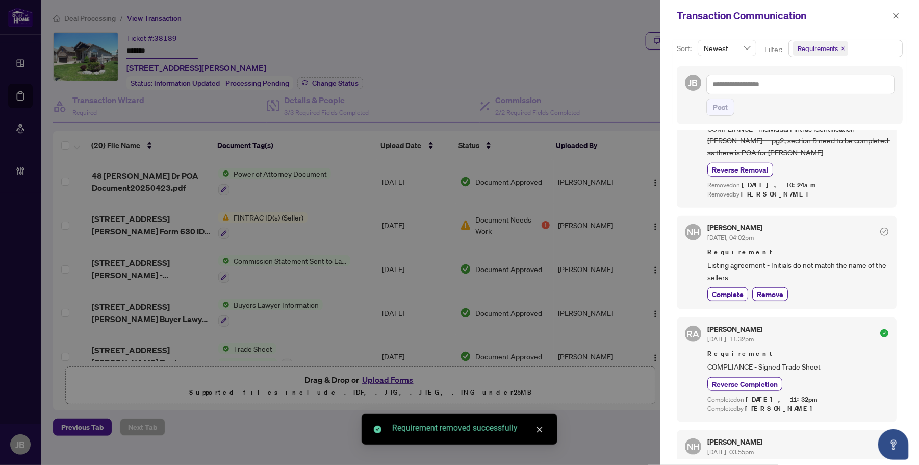
scroll to position [382, 0]
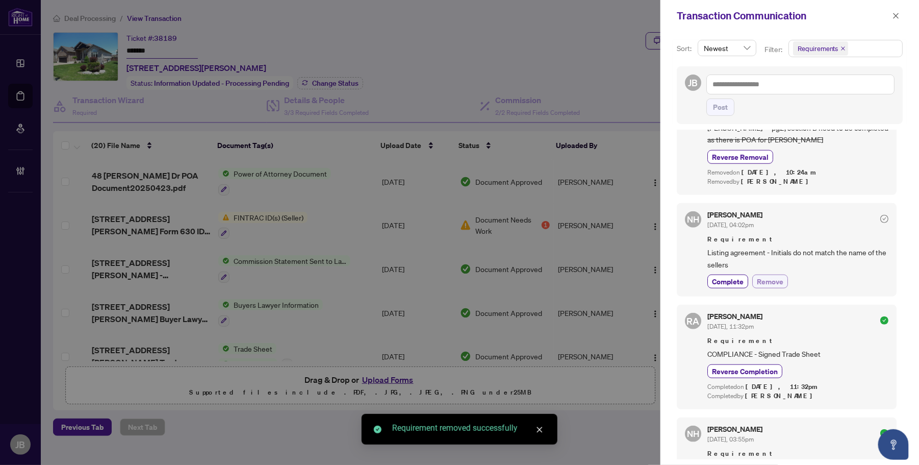
click at [778, 276] on span "Remove" at bounding box center [770, 281] width 27 height 11
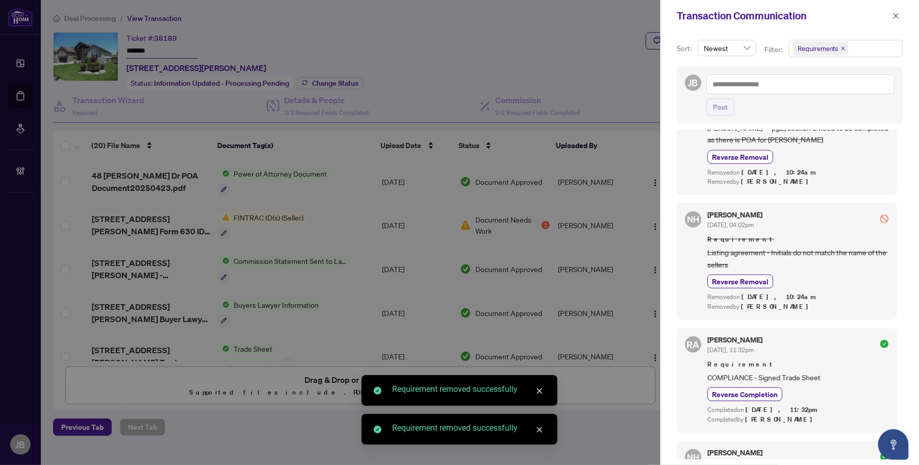
scroll to position [0, 0]
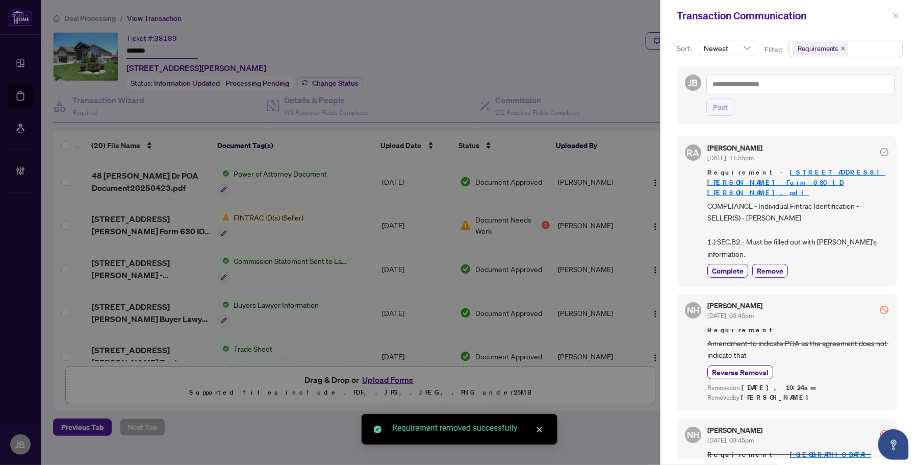
click at [893, 11] on span "button" at bounding box center [895, 16] width 7 height 16
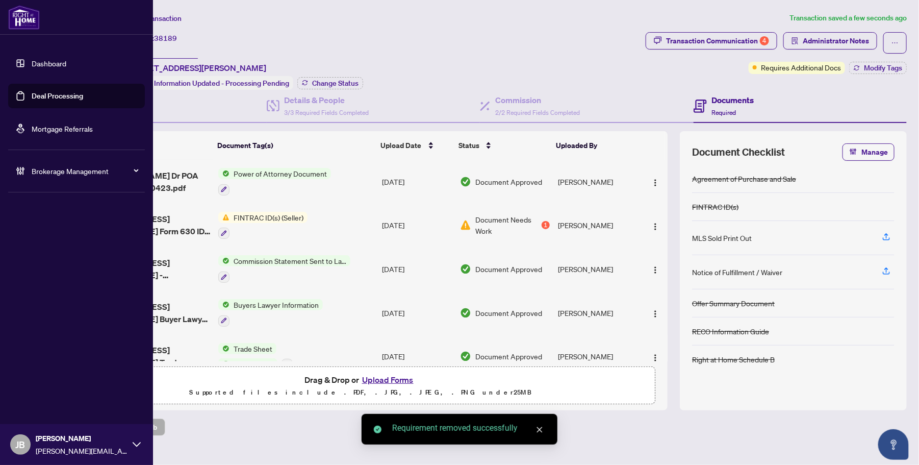
click at [32, 97] on link "Deal Processing" at bounding box center [58, 95] width 52 height 9
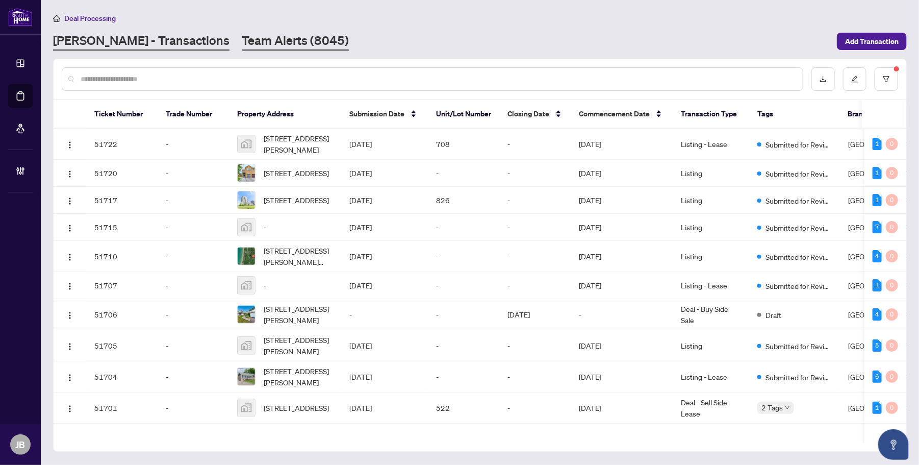
click at [242, 40] on link "Team Alerts (8045)" at bounding box center [295, 41] width 107 height 18
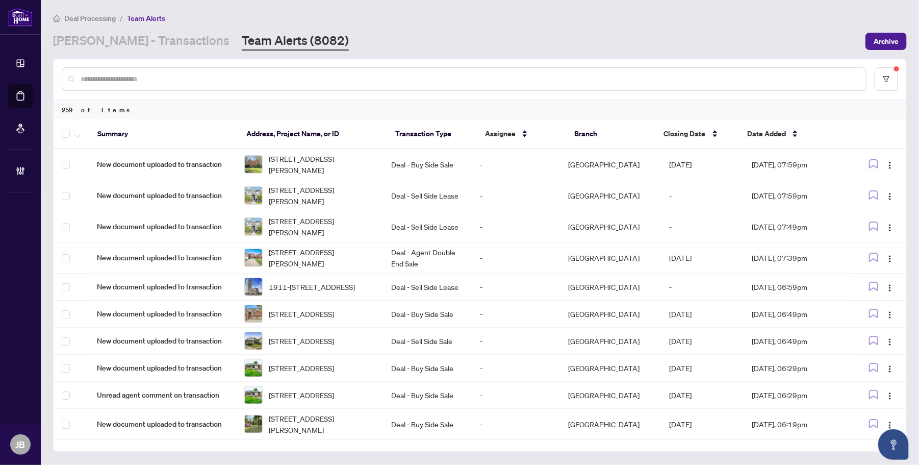
click at [247, 42] on link "Team Alerts (8082)" at bounding box center [295, 41] width 107 height 18
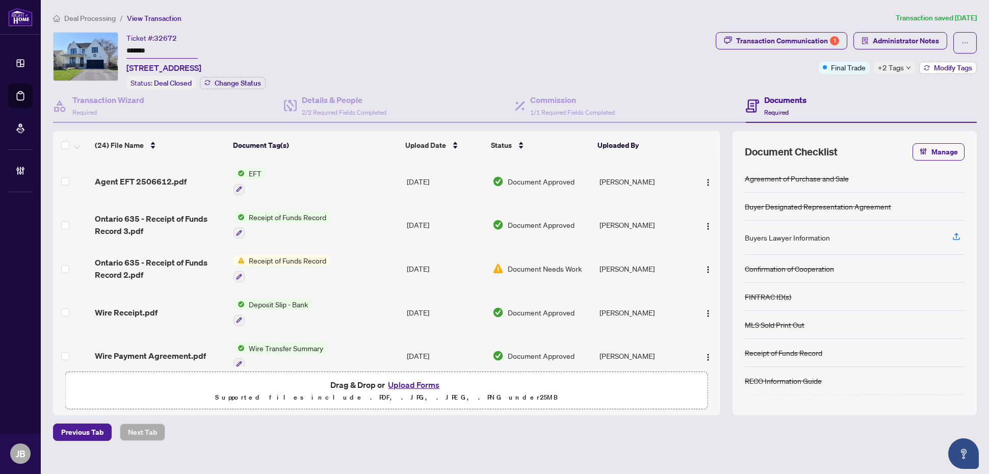
click at [936, 67] on span "Modify Tags" at bounding box center [953, 67] width 38 height 7
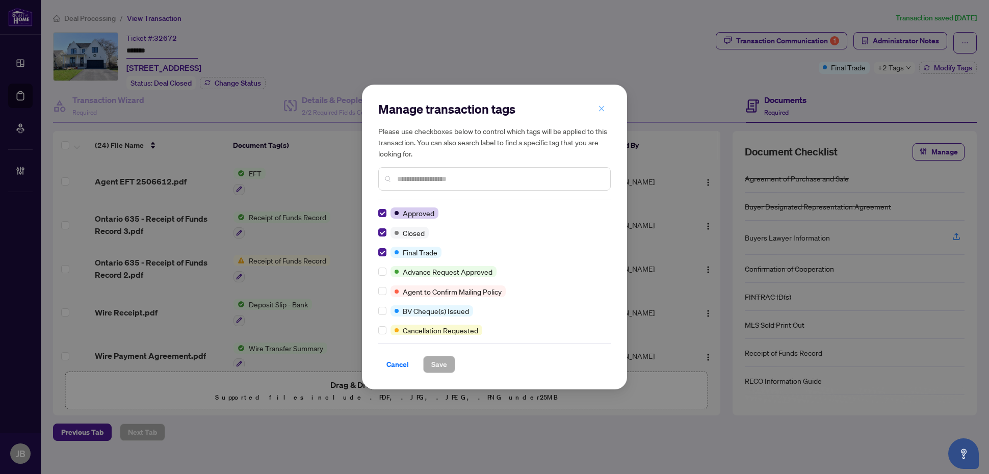
click at [602, 109] on icon "close" at bounding box center [601, 108] width 7 height 7
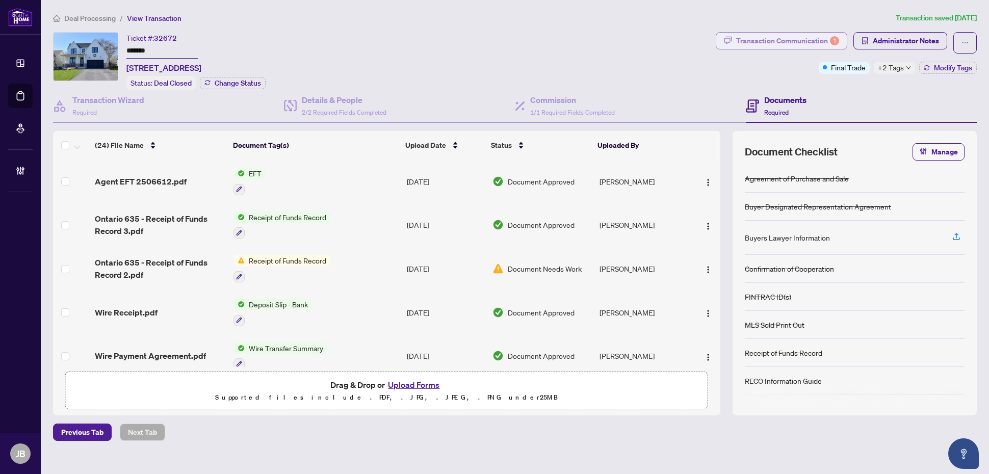
click at [782, 42] on div "Transaction Communication 1" at bounding box center [787, 41] width 103 height 16
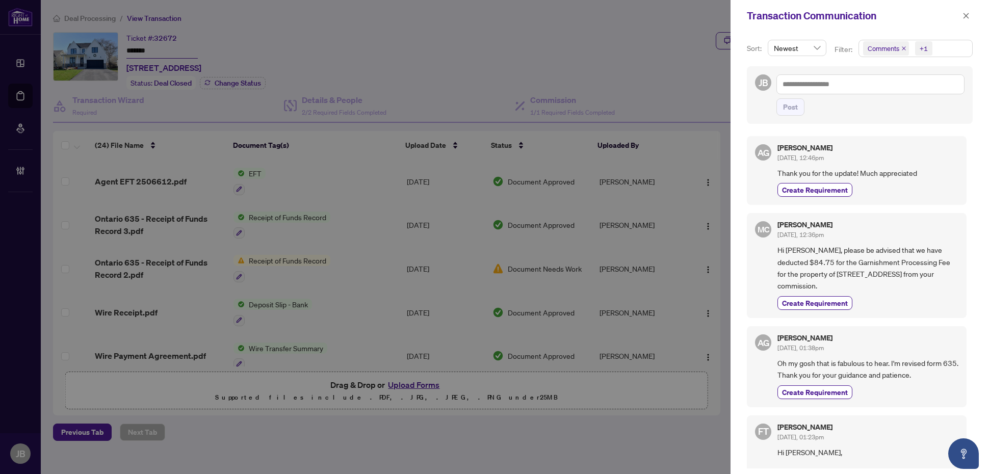
click at [964, 46] on span "Comments +1" at bounding box center [915, 48] width 113 height 16
click at [869, 88] on span "Select Comments" at bounding box center [869, 91] width 8 height 8
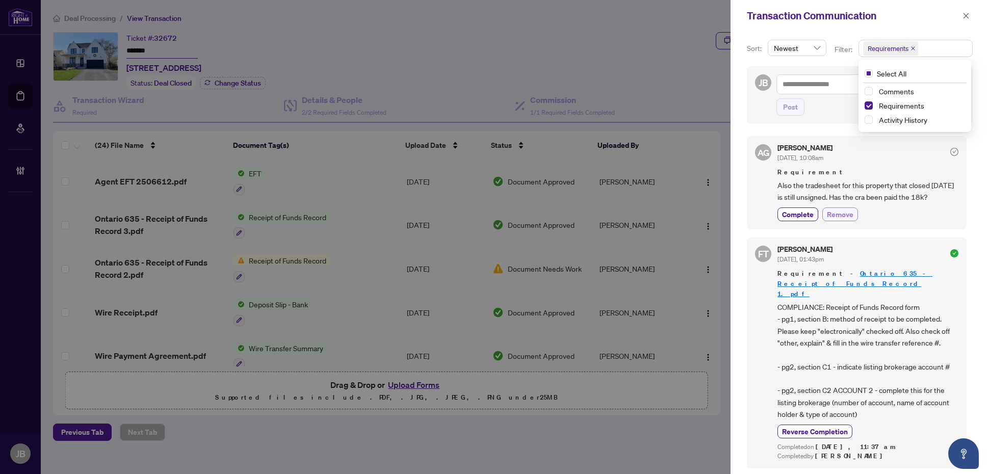
click at [855, 221] on button "Remove" at bounding box center [841, 215] width 36 height 14
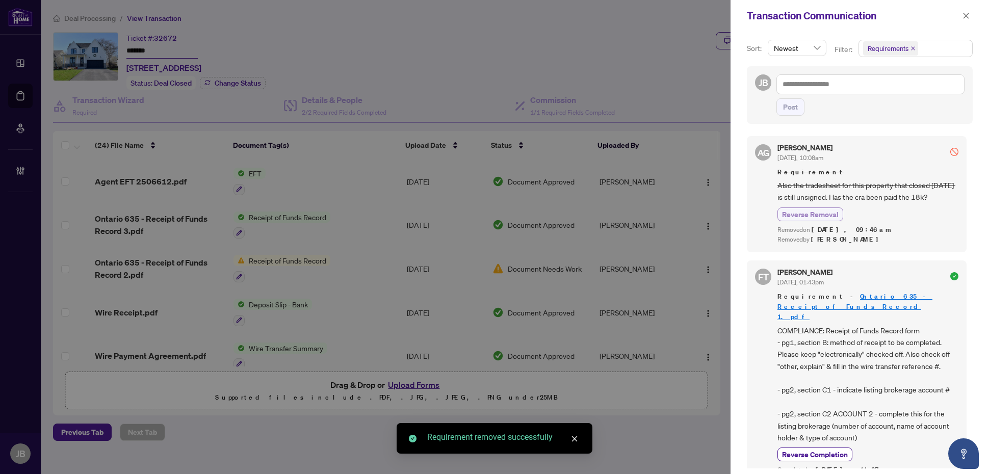
click at [824, 220] on span "Reverse Removal" at bounding box center [810, 214] width 57 height 11
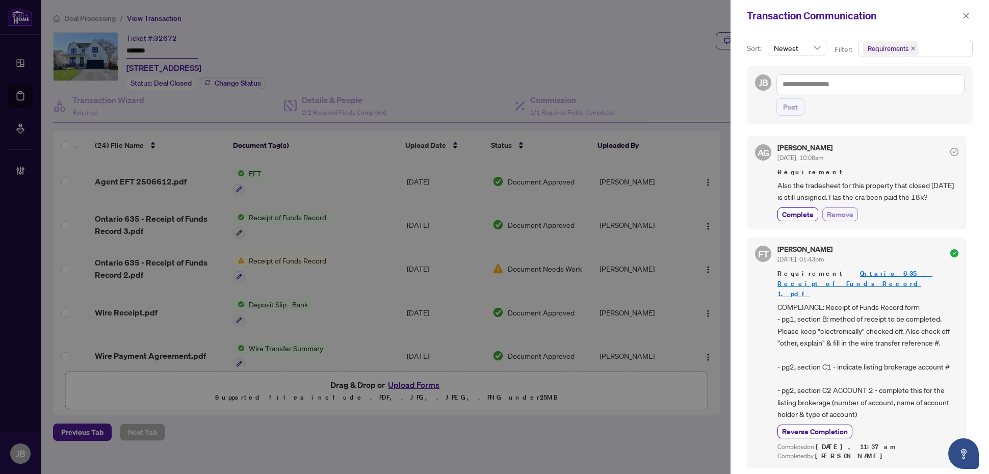
drag, startPoint x: 804, startPoint y: 230, endPoint x: 832, endPoint y: 225, distance: 29.0
click at [804, 220] on span "Complete" at bounding box center [798, 214] width 32 height 11
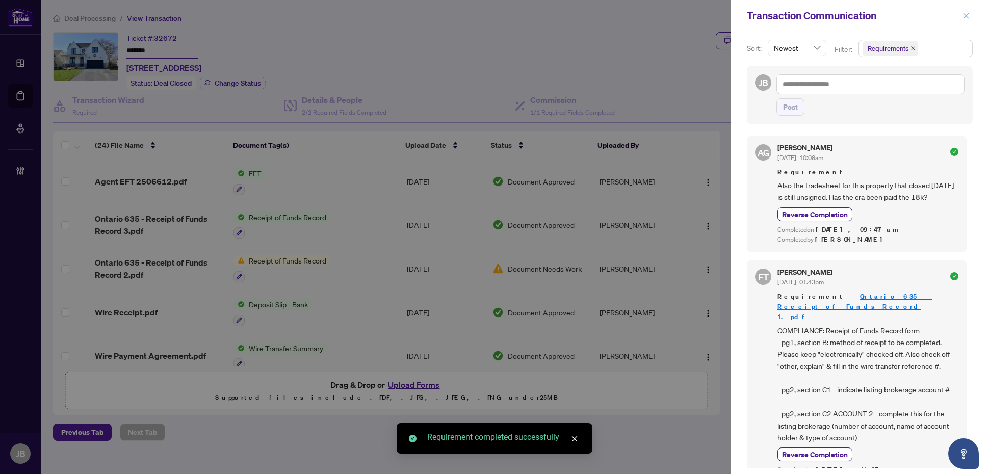
click at [967, 15] on icon "close" at bounding box center [967, 16] width 6 height 6
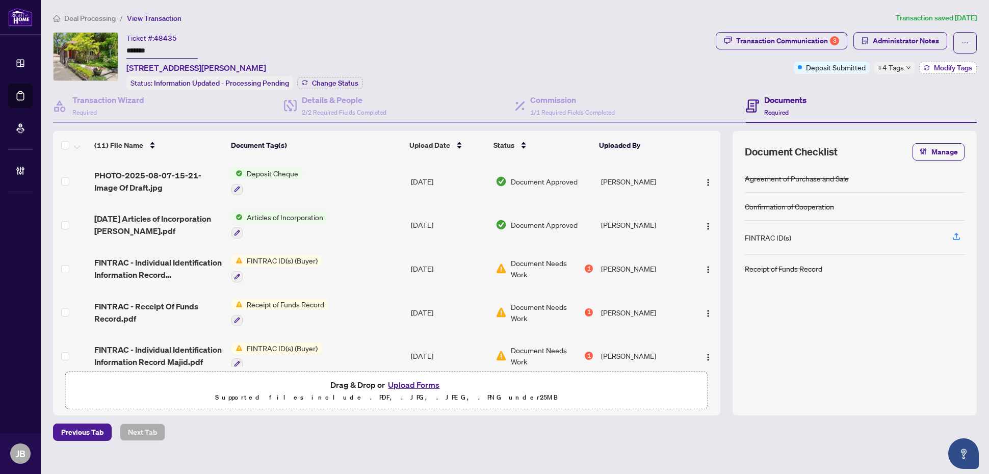
click at [942, 69] on span "Modify Tags" at bounding box center [953, 67] width 38 height 7
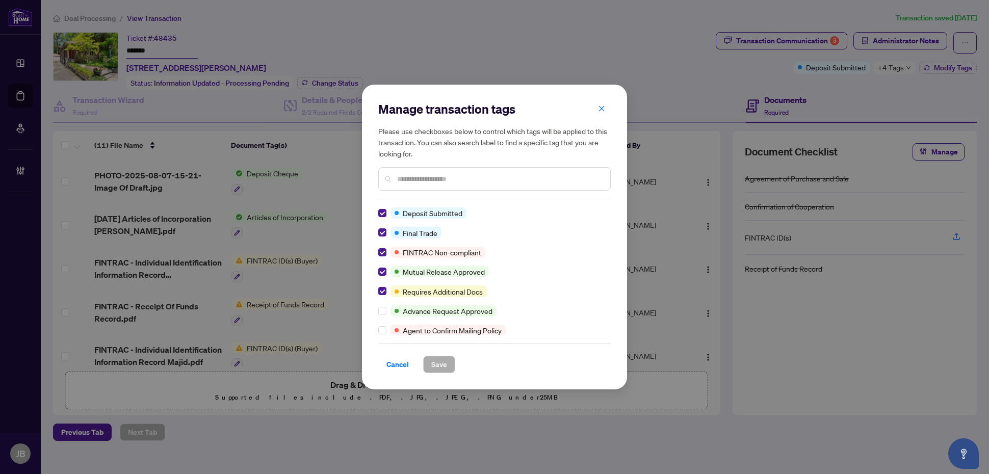
drag, startPoint x: 602, startPoint y: 109, endPoint x: 676, endPoint y: 100, distance: 74.4
click at [602, 108] on icon "close" at bounding box center [601, 108] width 7 height 7
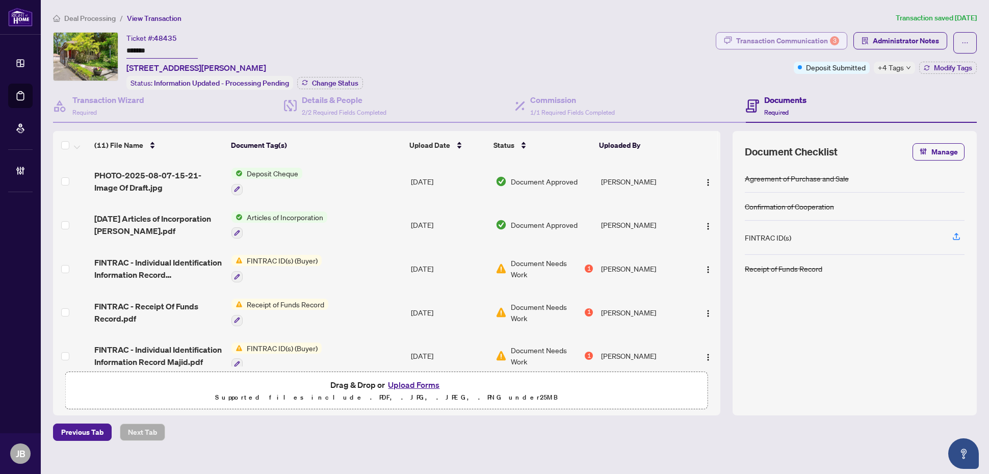
click at [828, 37] on div "Transaction Communication 3" at bounding box center [787, 41] width 103 height 16
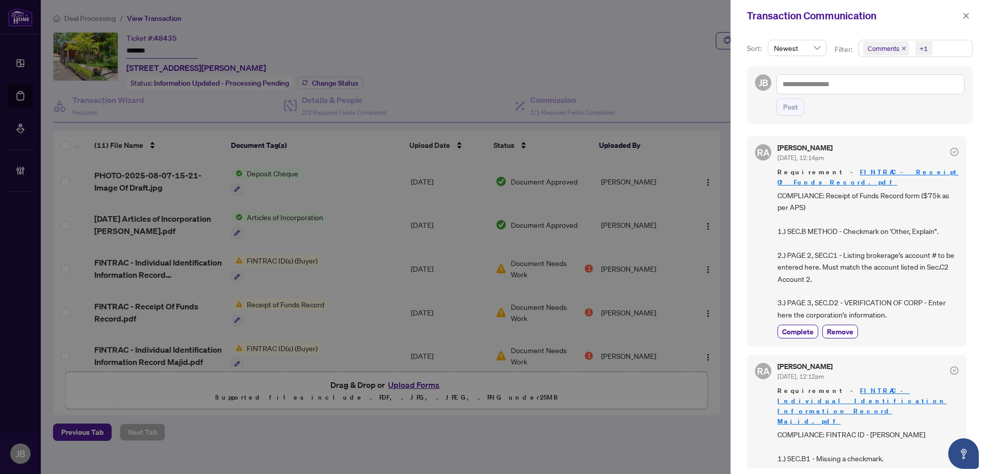
click at [964, 50] on span "Comments +1" at bounding box center [915, 48] width 113 height 16
click at [868, 91] on span "Select Comments" at bounding box center [869, 91] width 8 height 8
click at [745, 105] on div "JB Post" at bounding box center [860, 95] width 234 height 58
click at [967, 11] on span "button" at bounding box center [966, 16] width 7 height 16
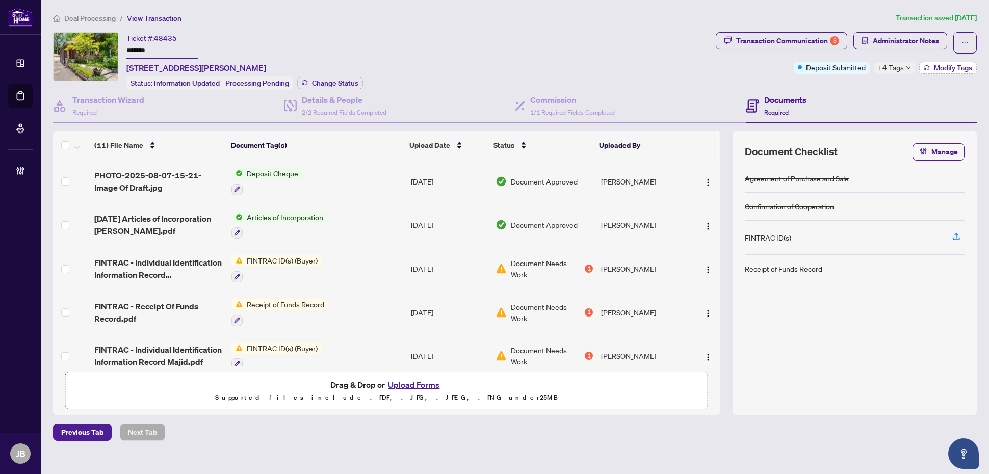
click at [960, 70] on span "Modify Tags" at bounding box center [953, 67] width 38 height 7
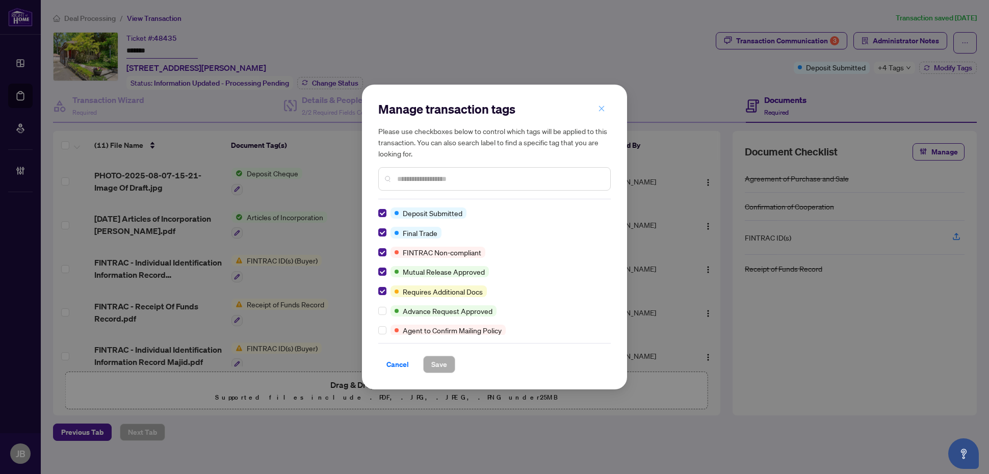
click at [604, 108] on icon "close" at bounding box center [601, 108] width 7 height 7
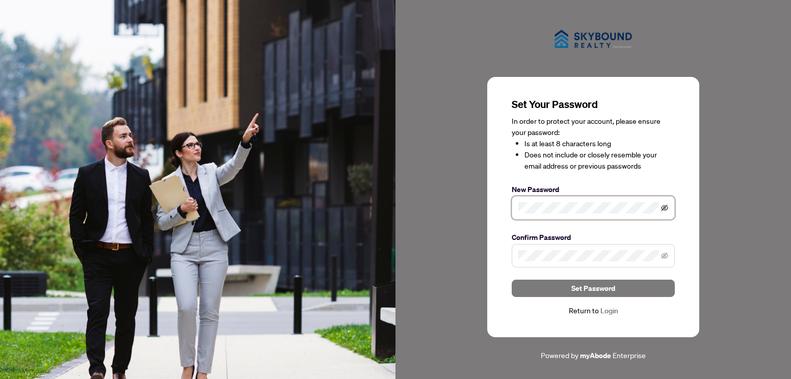
click at [665, 207] on icon "eye-invisible" at bounding box center [664, 207] width 7 height 7
click at [492, 253] on div "Set Your Password In order to protect your account, please ensure your password…" at bounding box center [594, 207] width 212 height 261
click at [613, 313] on link "Login" at bounding box center [610, 310] width 18 height 9
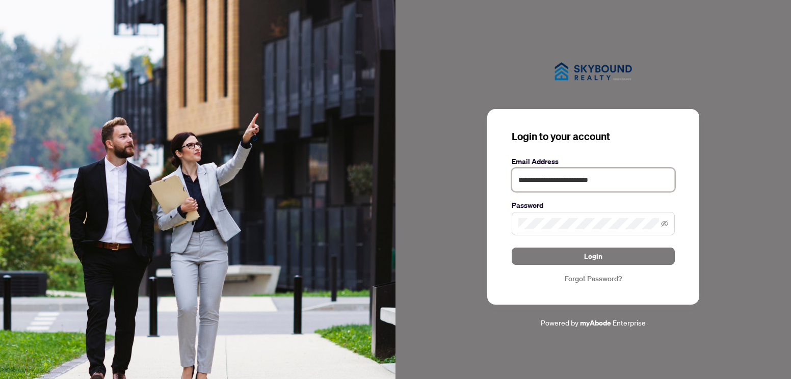
drag, startPoint x: 621, startPoint y: 183, endPoint x: 536, endPoint y: 186, distance: 85.2
click at [536, 186] on input "**********" at bounding box center [593, 179] width 163 height 23
type input "**********"
click at [496, 222] on div "**********" at bounding box center [594, 207] width 212 height 196
click at [665, 227] on icon "eye-invisible" at bounding box center [664, 223] width 7 height 7
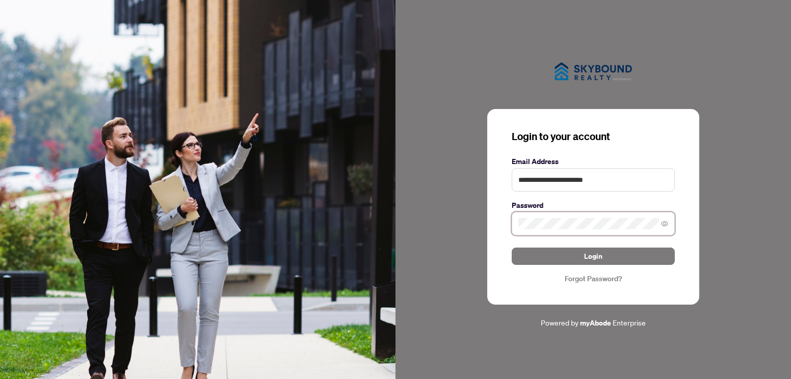
click at [512, 223] on span at bounding box center [593, 223] width 163 height 23
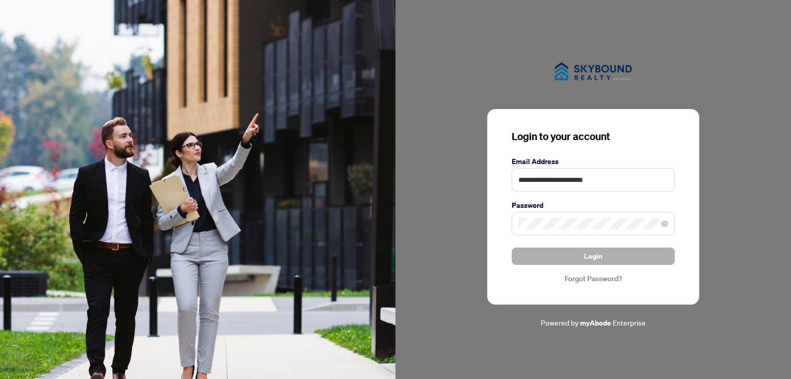
click at [579, 259] on button "Login" at bounding box center [593, 256] width 163 height 17
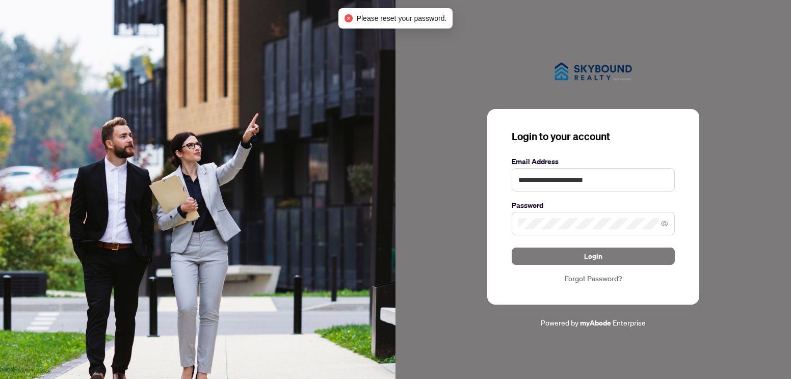
click at [419, 18] on span "Please reset your password." at bounding box center [402, 18] width 90 height 11
click at [608, 279] on link "Forgot Password?" at bounding box center [593, 278] width 163 height 11
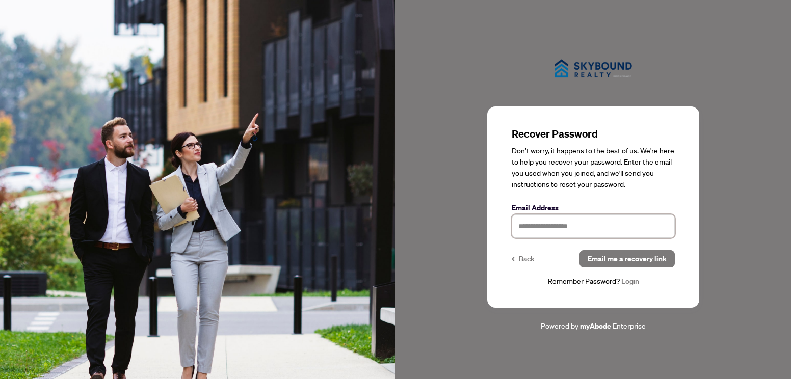
click at [574, 225] on input "text" at bounding box center [593, 226] width 163 height 23
type input "**********"
click at [628, 263] on span "Email me a recovery link" at bounding box center [627, 259] width 79 height 16
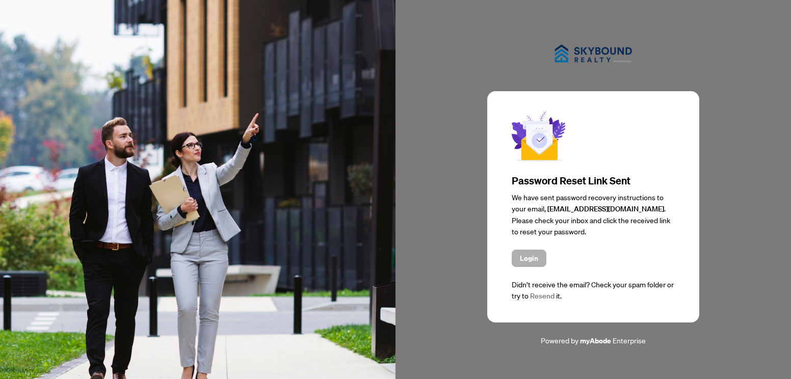
click at [526, 258] on span "Login" at bounding box center [529, 258] width 18 height 16
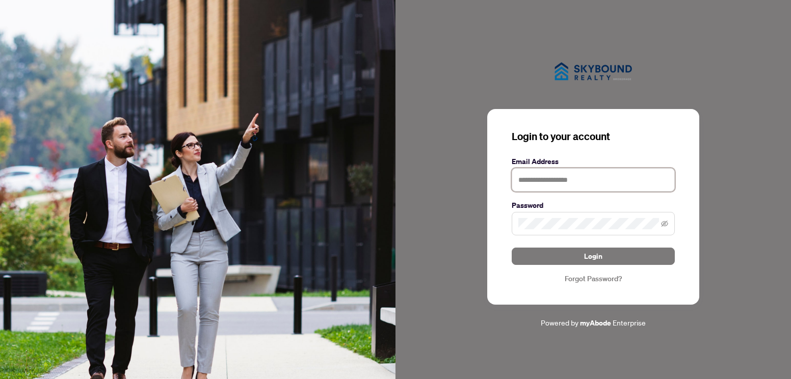
type input "**********"
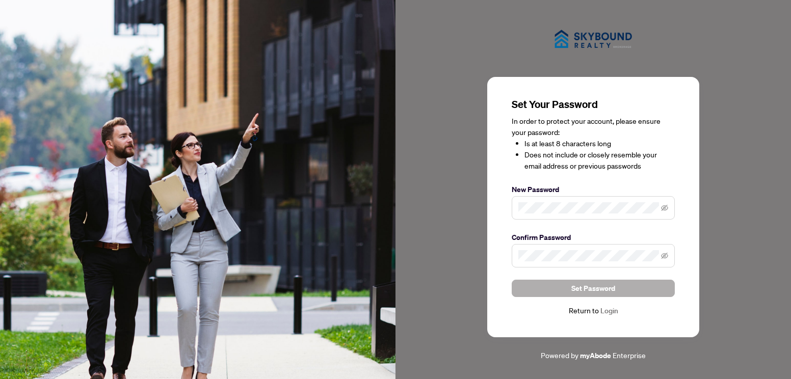
click at [518, 294] on button "Set Password" at bounding box center [593, 288] width 163 height 17
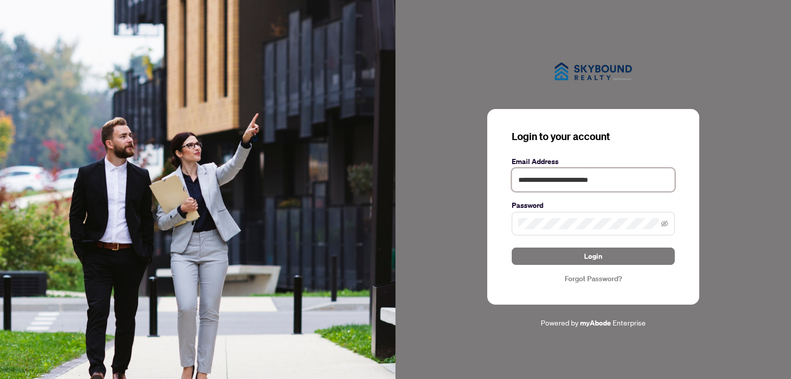
drag, startPoint x: 619, startPoint y: 181, endPoint x: 503, endPoint y: 178, distance: 115.8
click at [503, 178] on div "**********" at bounding box center [594, 207] width 212 height 196
type input "**********"
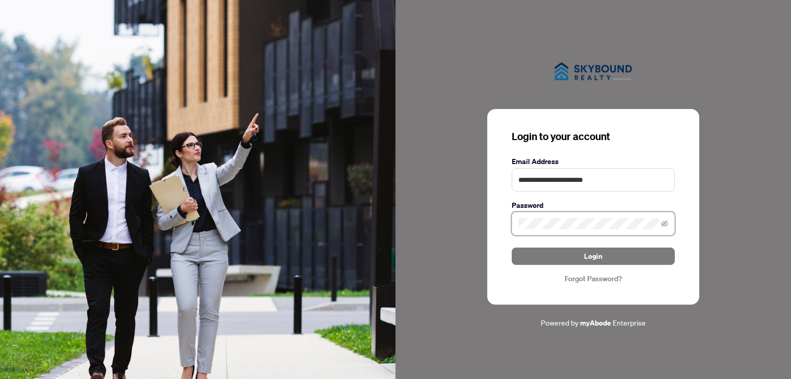
click at [482, 225] on div "**********" at bounding box center [594, 189] width 396 height 278
click at [512, 248] on button "Login" at bounding box center [593, 256] width 163 height 17
